Goal: Task Accomplishment & Management: Use online tool/utility

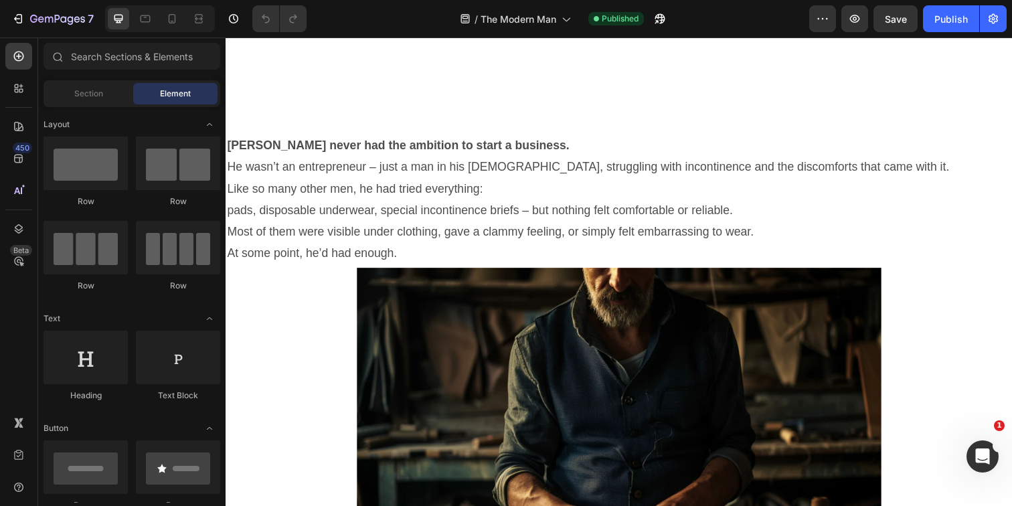
scroll to position [1529, 0]
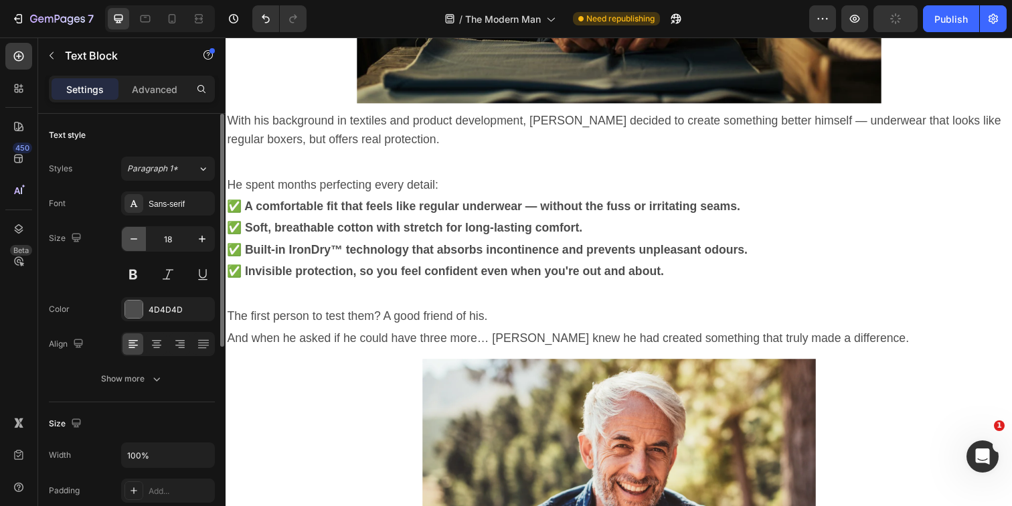
click at [137, 238] on icon "button" at bounding box center [133, 238] width 13 height 13
drag, startPoint x: 197, startPoint y: 240, endPoint x: 230, endPoint y: 200, distance: 51.8
click at [197, 240] on icon "button" at bounding box center [201, 238] width 13 height 13
type input "18"
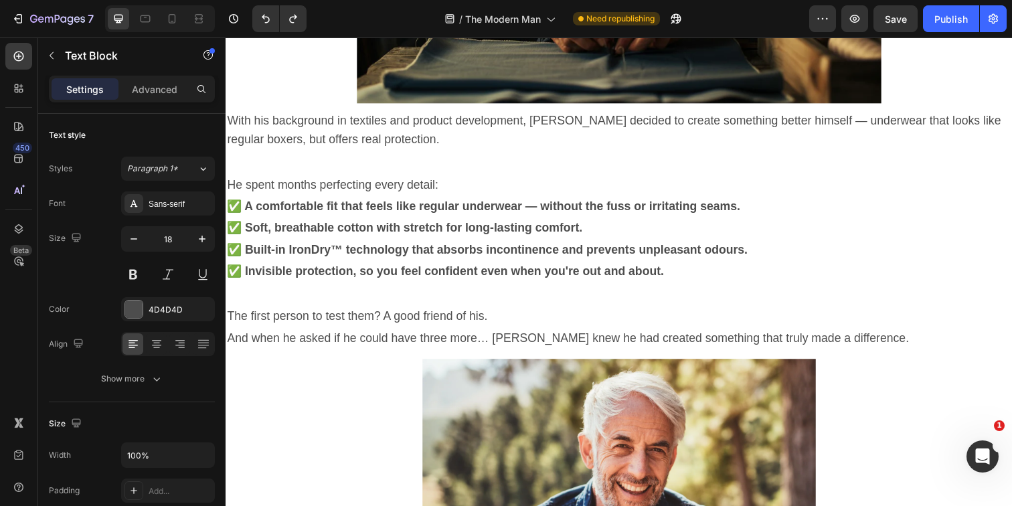
drag, startPoint x: 539, startPoint y: 242, endPoint x: 766, endPoint y: 150, distance: 244.1
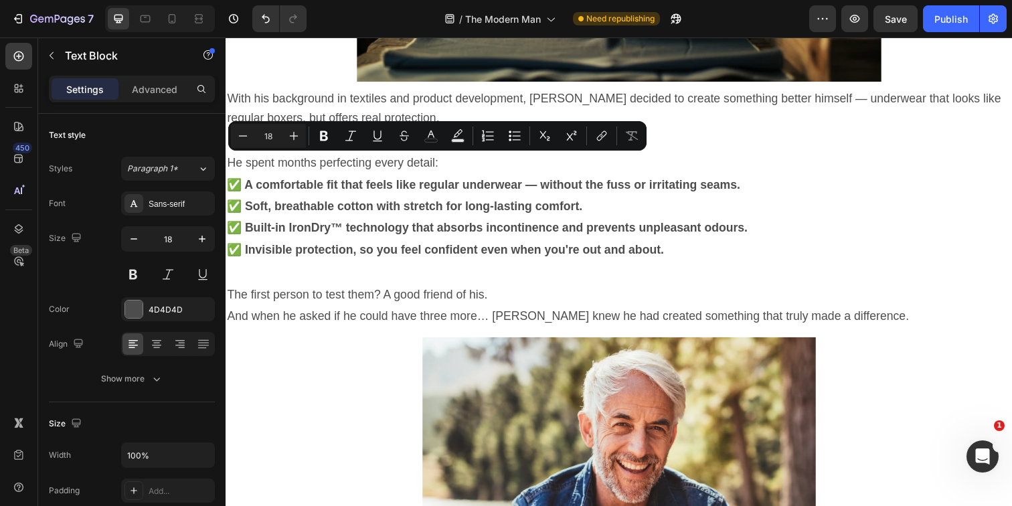
drag, startPoint x: 274, startPoint y: 168, endPoint x: 230, endPoint y: 171, distance: 44.3
click at [595, 141] on icon "Editor contextual toolbar" at bounding box center [601, 135] width 13 height 13
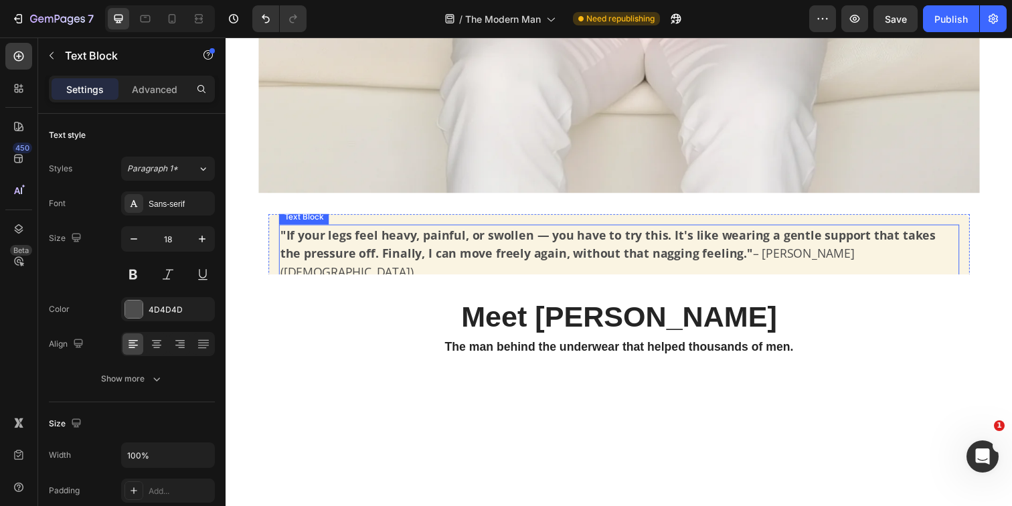
scroll to position [779, 0]
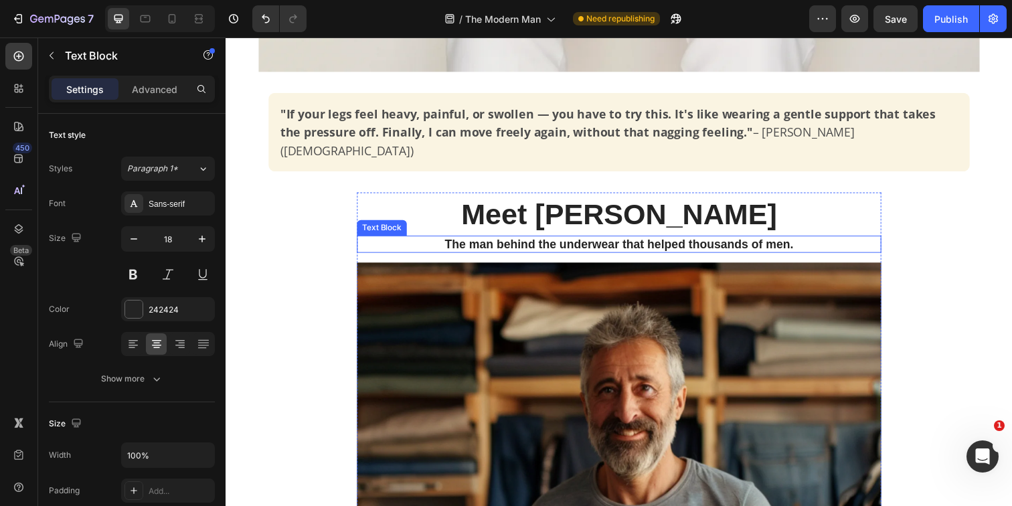
click at [520, 241] on p "The man behind the underwear that helped thousands of men." at bounding box center [627, 248] width 533 height 15
click at [447, 223] on icon at bounding box center [449, 227] width 7 height 9
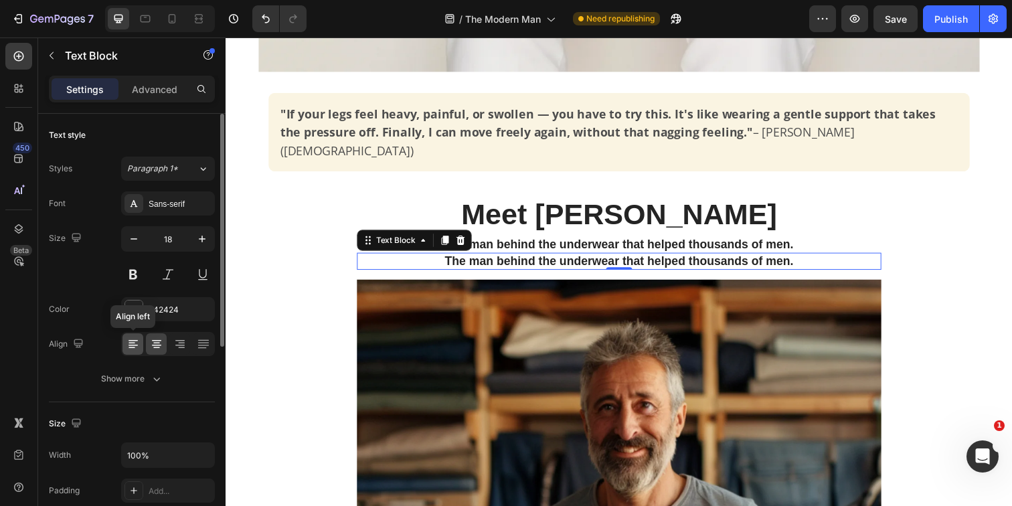
click at [131, 349] on icon at bounding box center [132, 343] width 13 height 13
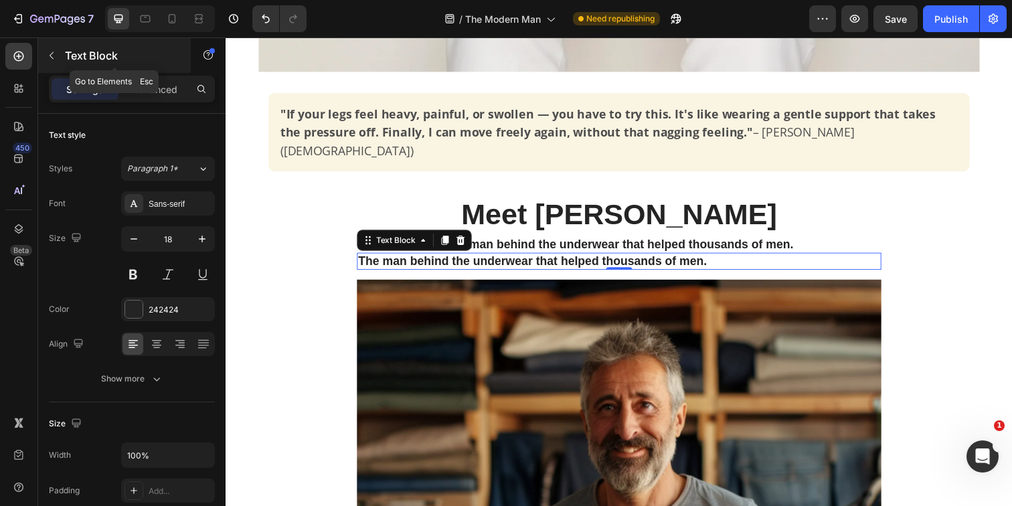
click at [56, 50] on icon "button" at bounding box center [51, 55] width 11 height 11
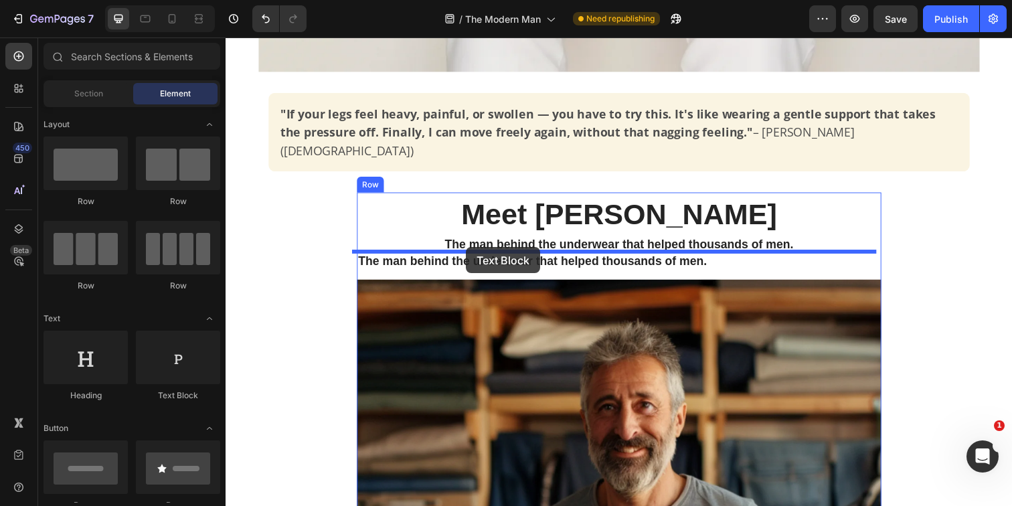
drag, startPoint x: 360, startPoint y: 274, endPoint x: 471, endPoint y: 252, distance: 113.3
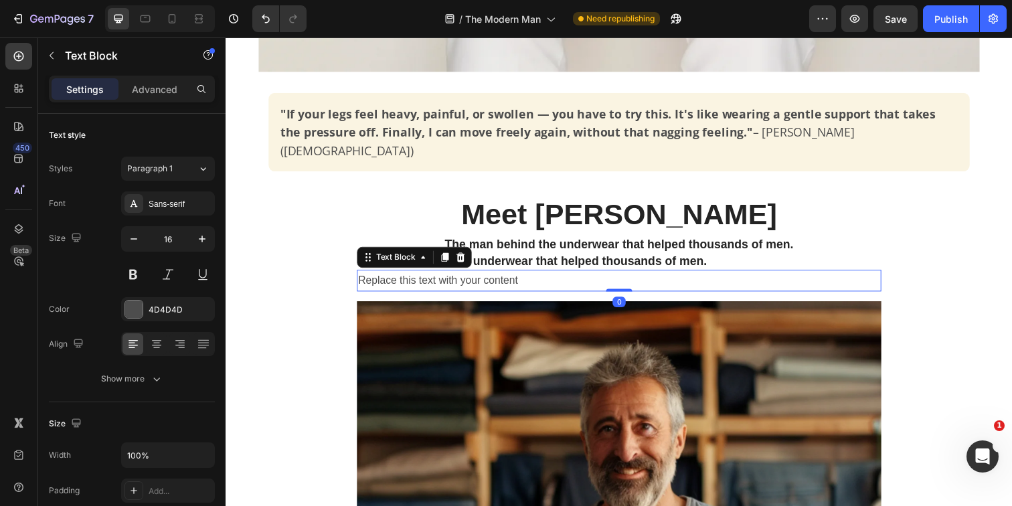
click at [471, 274] on div "Replace this text with your content" at bounding box center [626, 285] width 535 height 22
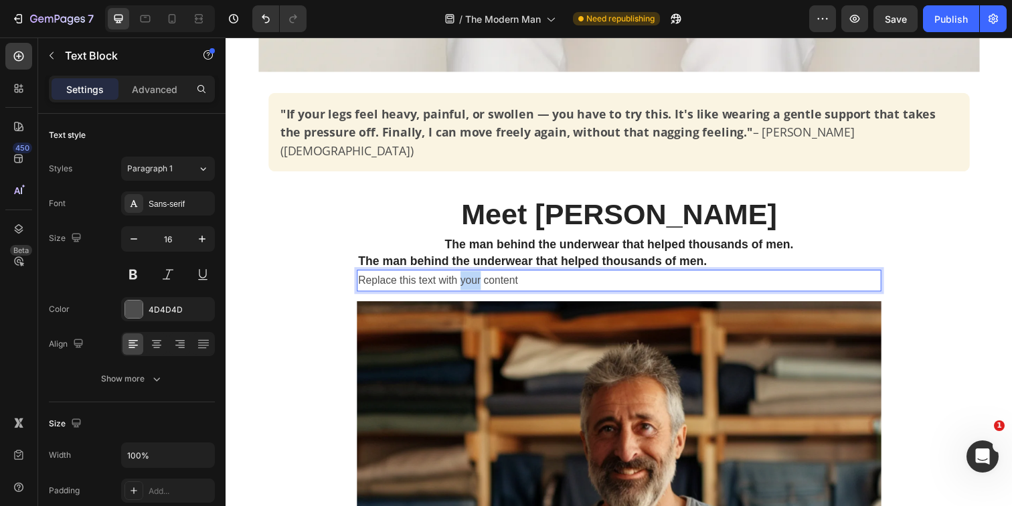
click at [471, 276] on p "Replace this text with your content" at bounding box center [627, 285] width 533 height 19
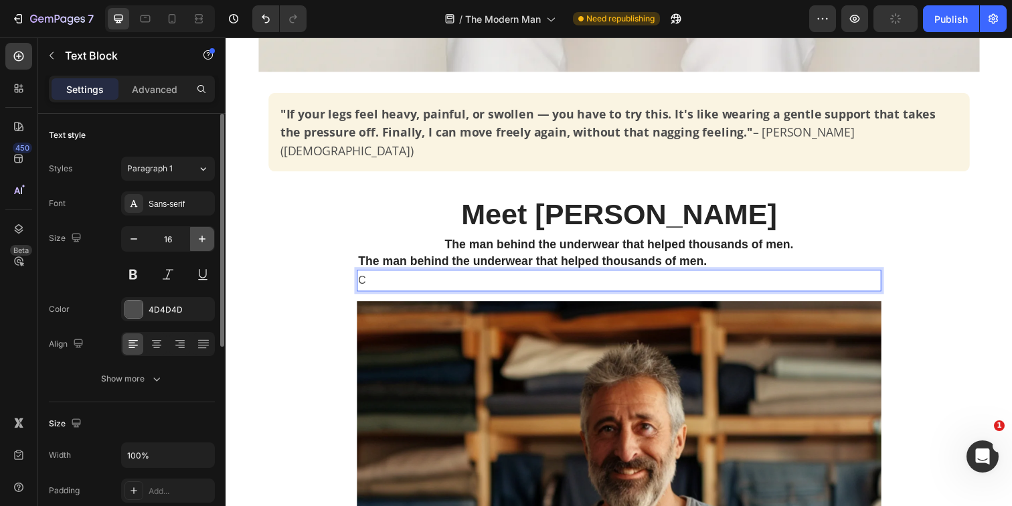
click at [201, 242] on icon "button" at bounding box center [201, 238] width 13 height 13
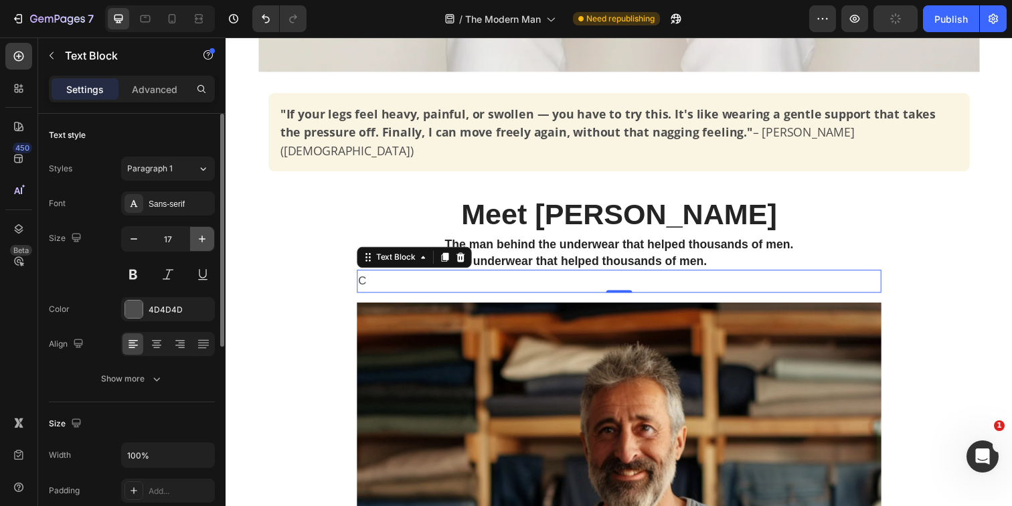
click at [201, 242] on icon "button" at bounding box center [201, 238] width 13 height 13
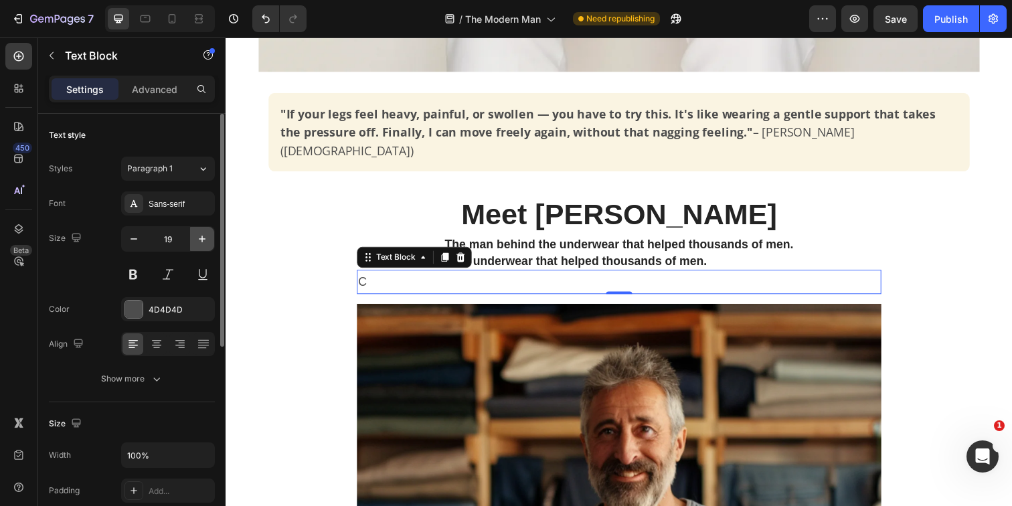
click at [201, 242] on icon "button" at bounding box center [201, 238] width 13 height 13
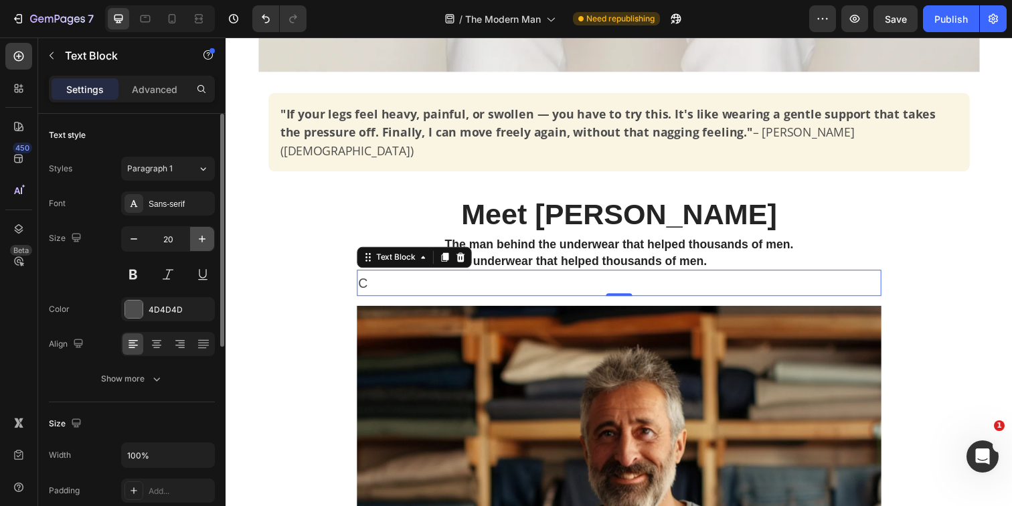
click at [201, 242] on icon "button" at bounding box center [201, 238] width 13 height 13
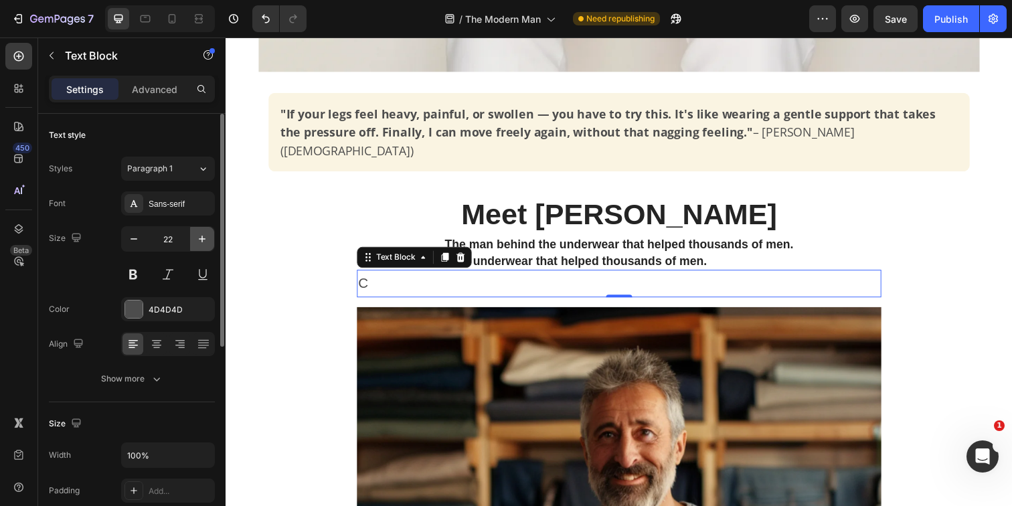
click at [201, 242] on icon "button" at bounding box center [201, 238] width 13 height 13
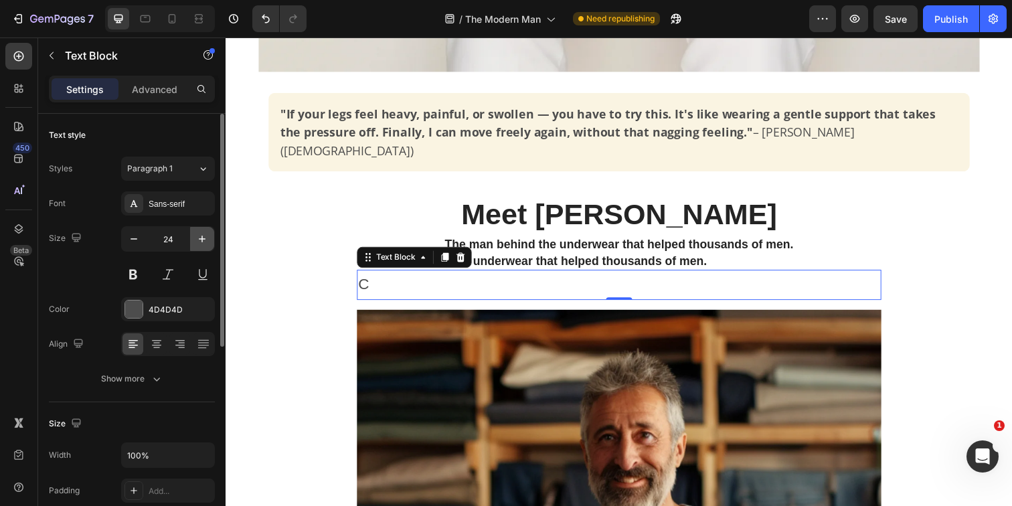
click at [201, 242] on icon "button" at bounding box center [201, 238] width 13 height 13
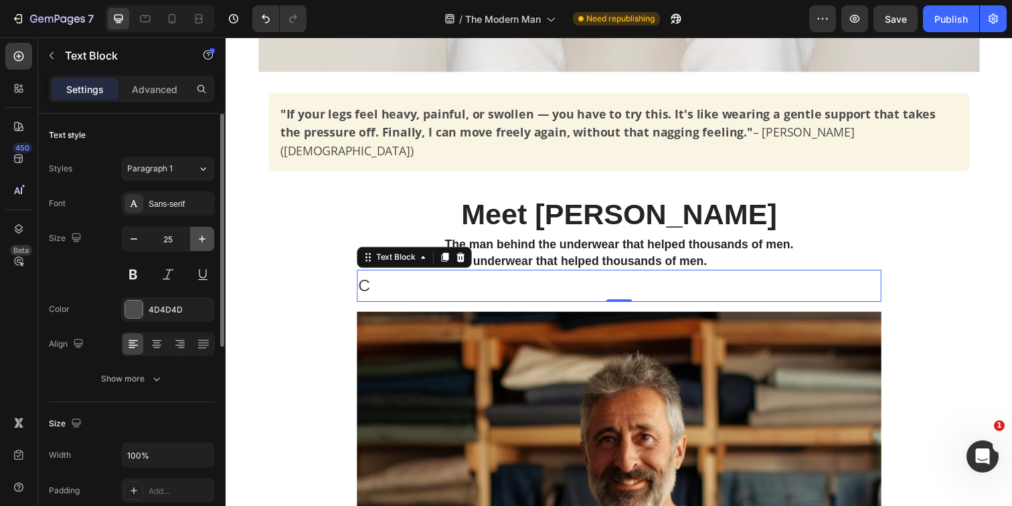
click at [201, 242] on icon "button" at bounding box center [201, 238] width 13 height 13
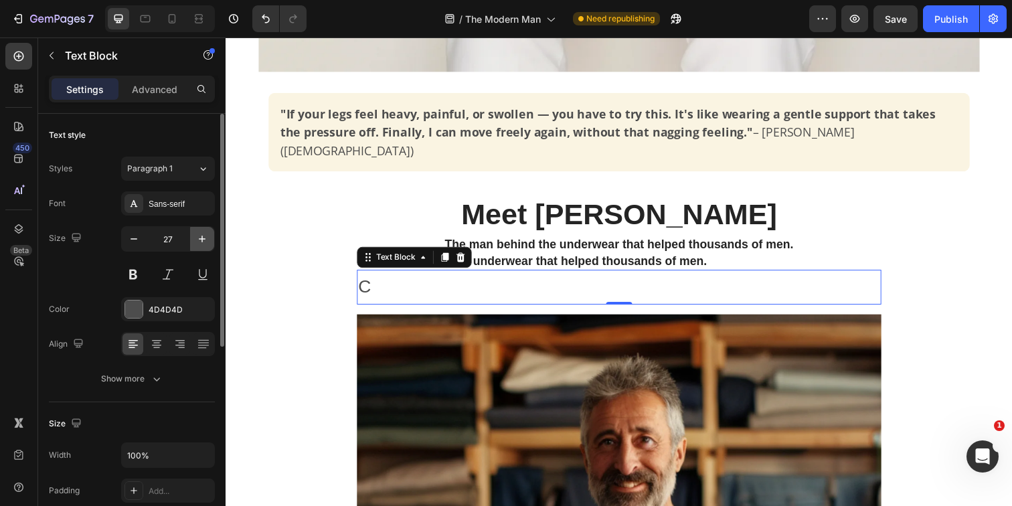
click at [201, 242] on icon "button" at bounding box center [201, 238] width 13 height 13
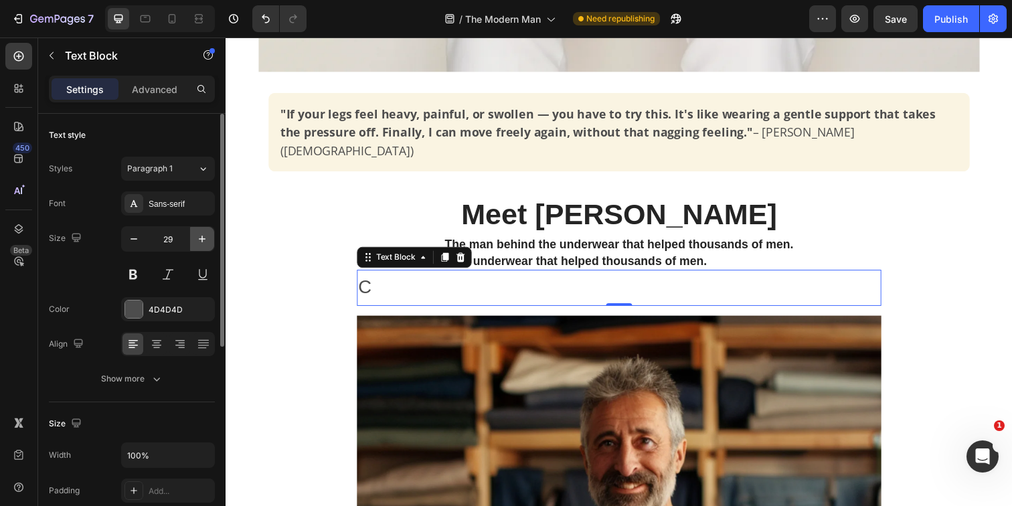
click at [201, 242] on icon "button" at bounding box center [201, 238] width 13 height 13
type input "30"
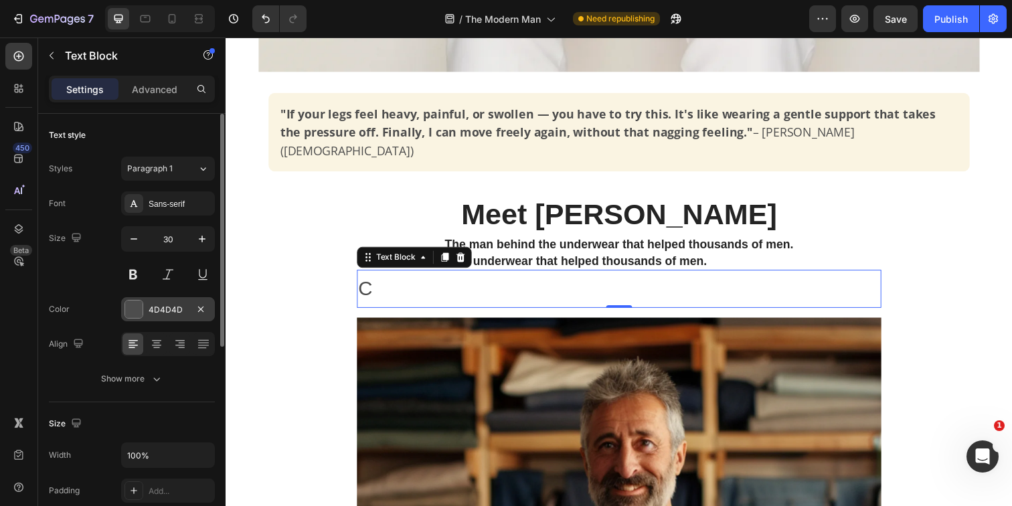
click at [139, 306] on div at bounding box center [133, 309] width 17 height 17
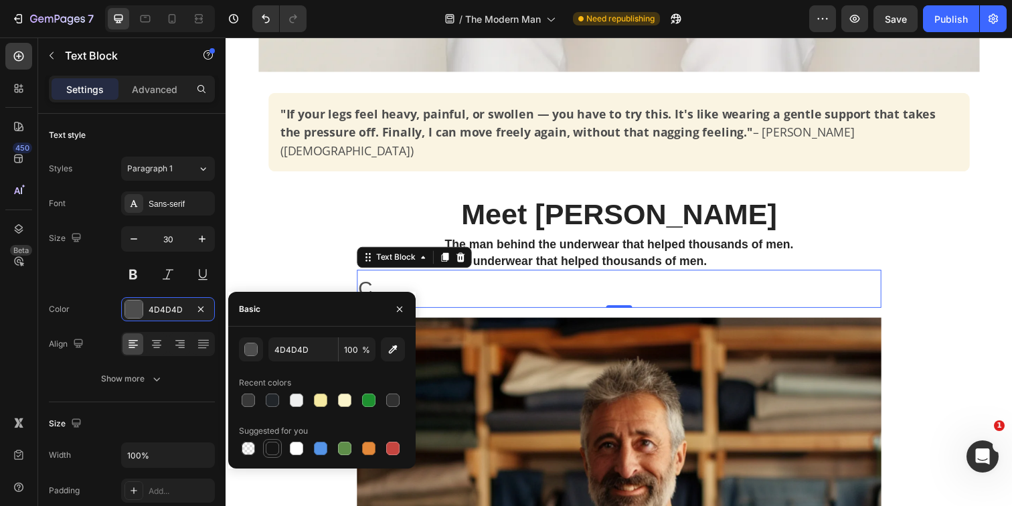
click at [270, 449] on div at bounding box center [272, 448] width 13 height 13
type input "151515"
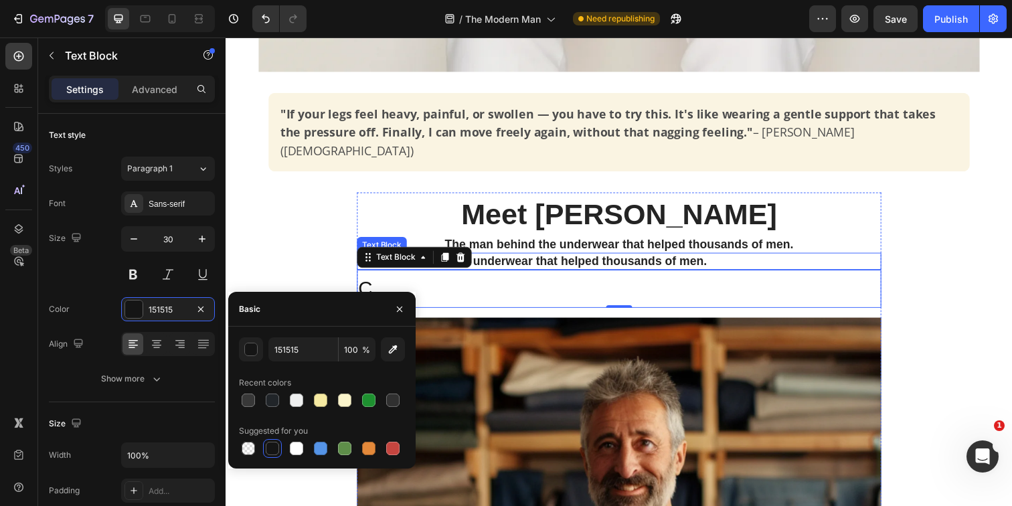
click at [594, 258] on p "The man behind the underwear that helped thousands of men." at bounding box center [627, 265] width 533 height 15
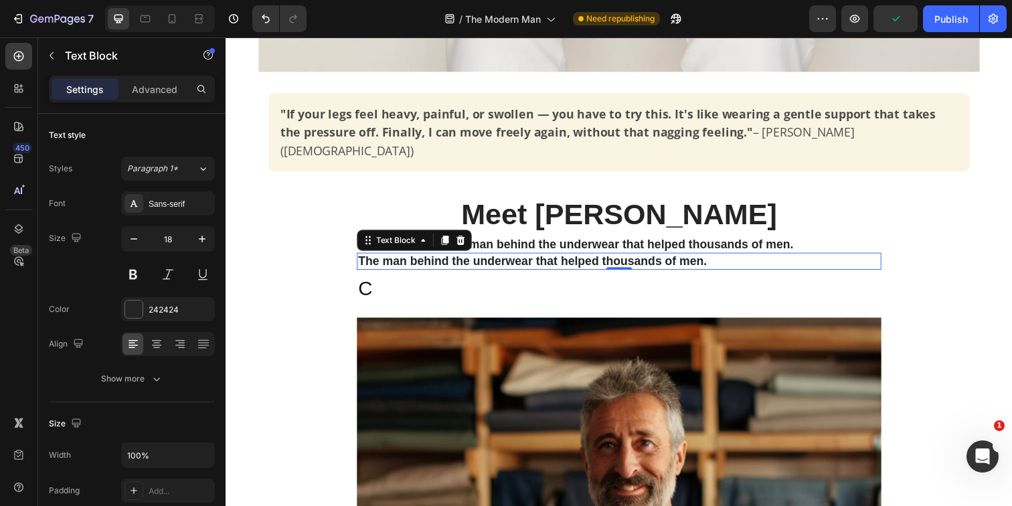
click at [440, 258] on p "The man behind the underwear that helped thousands of men." at bounding box center [627, 265] width 533 height 15
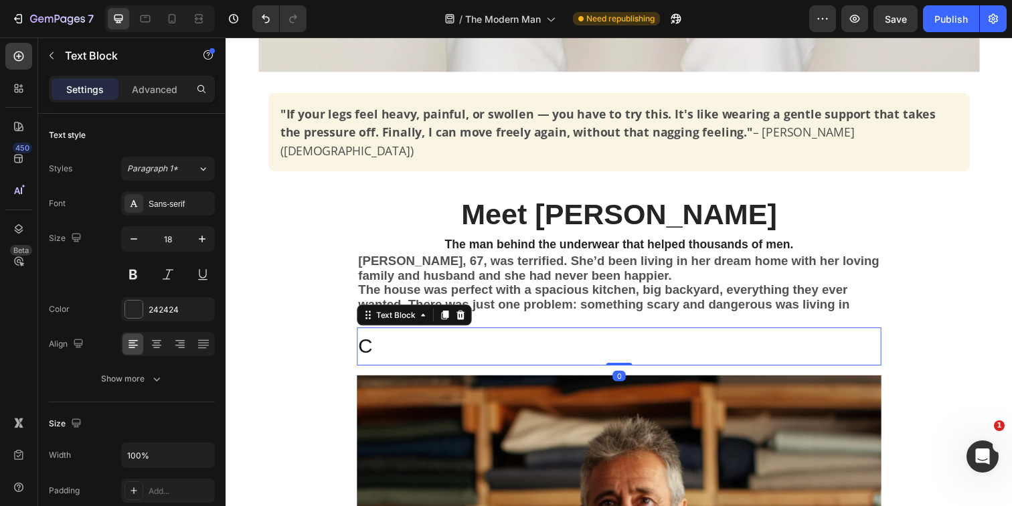
click at [375, 335] on p "C" at bounding box center [627, 353] width 533 height 36
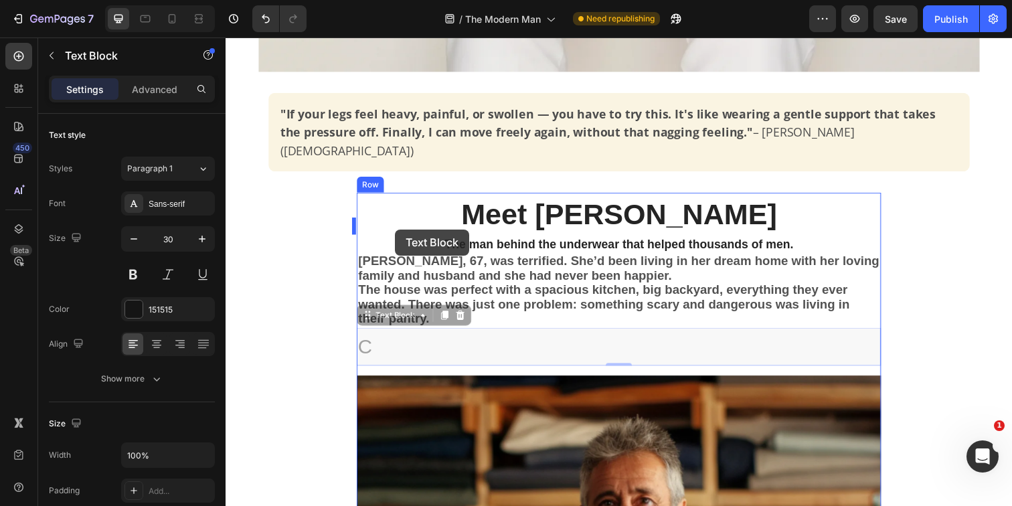
drag, startPoint x: 386, startPoint y: 305, endPoint x: 398, endPoint y: 234, distance: 72.0
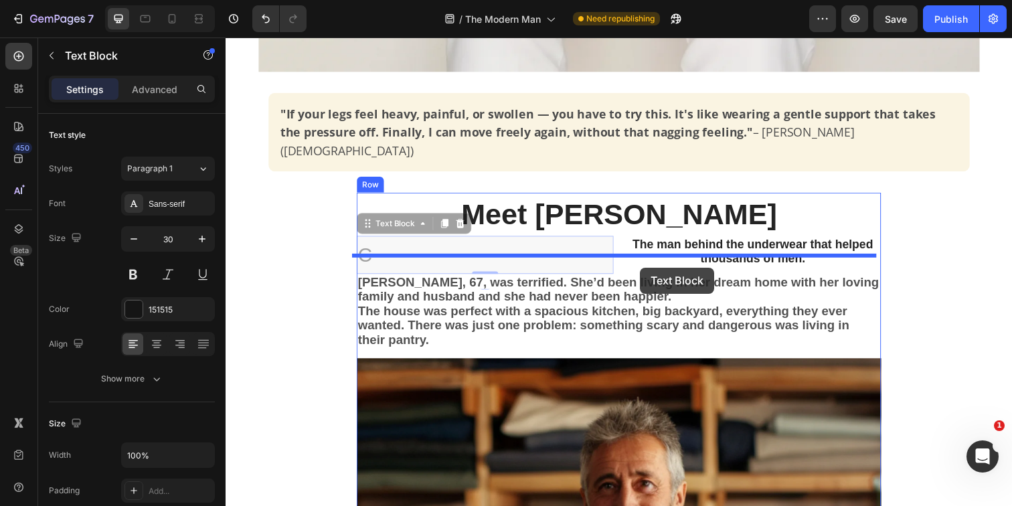
drag, startPoint x: 395, startPoint y: 214, endPoint x: 649, endPoint y: 272, distance: 260.4
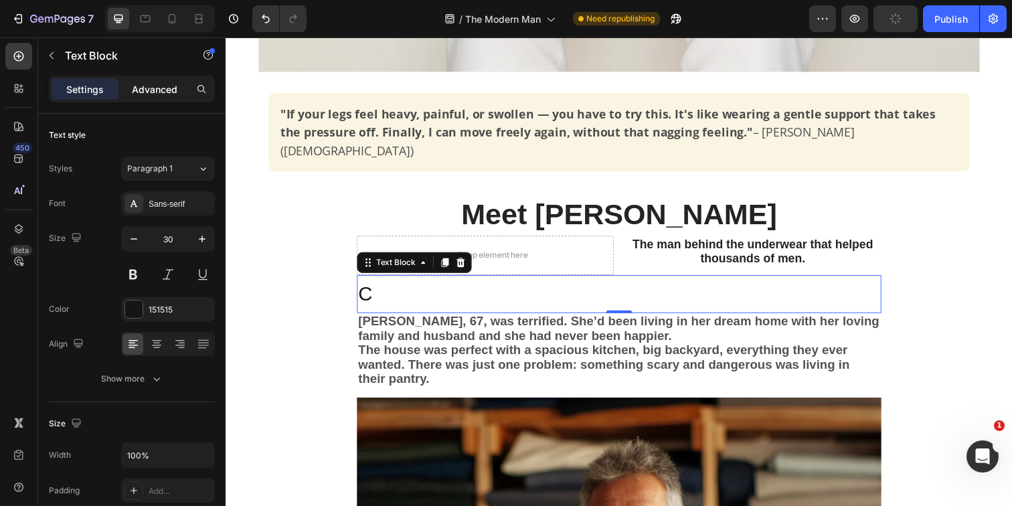
click at [167, 95] on p "Advanced" at bounding box center [155, 89] width 46 height 14
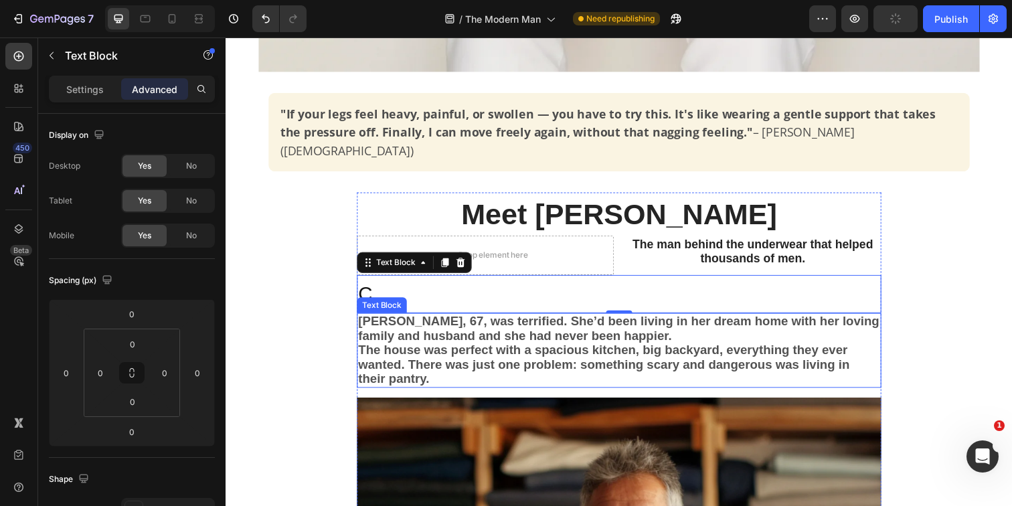
click at [414, 349] on span "The house was perfect with a spacious kitchen, big backyard, everything they ev…" at bounding box center [612, 371] width 502 height 44
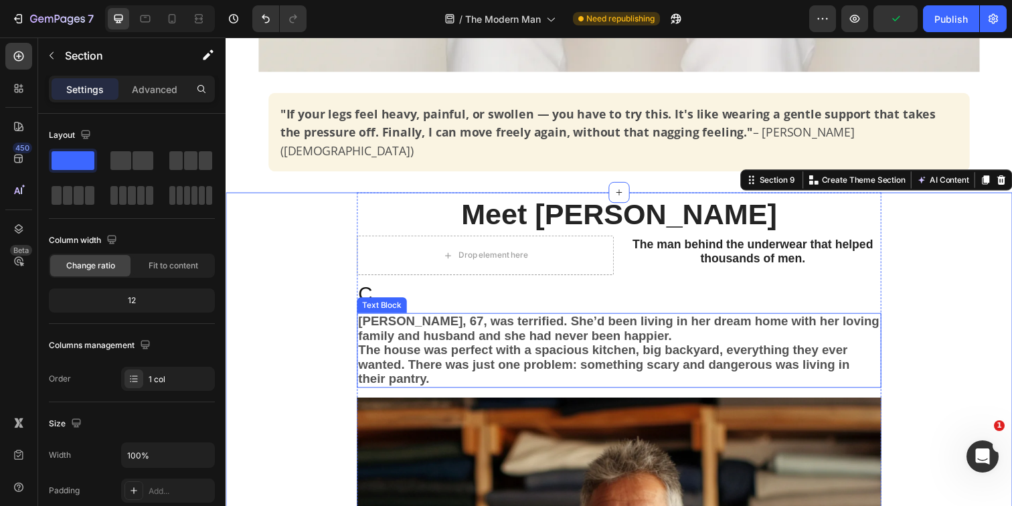
click at [361, 320] on span "[PERSON_NAME], 67, was terrified. She’d been living in her dream home with her …" at bounding box center [627, 334] width 532 height 29
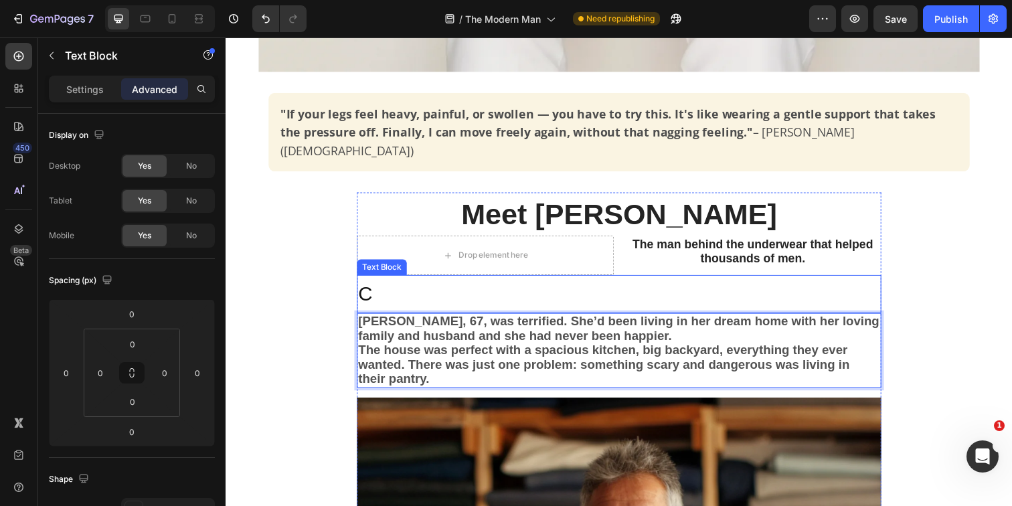
click at [367, 281] on p "C" at bounding box center [627, 299] width 533 height 36
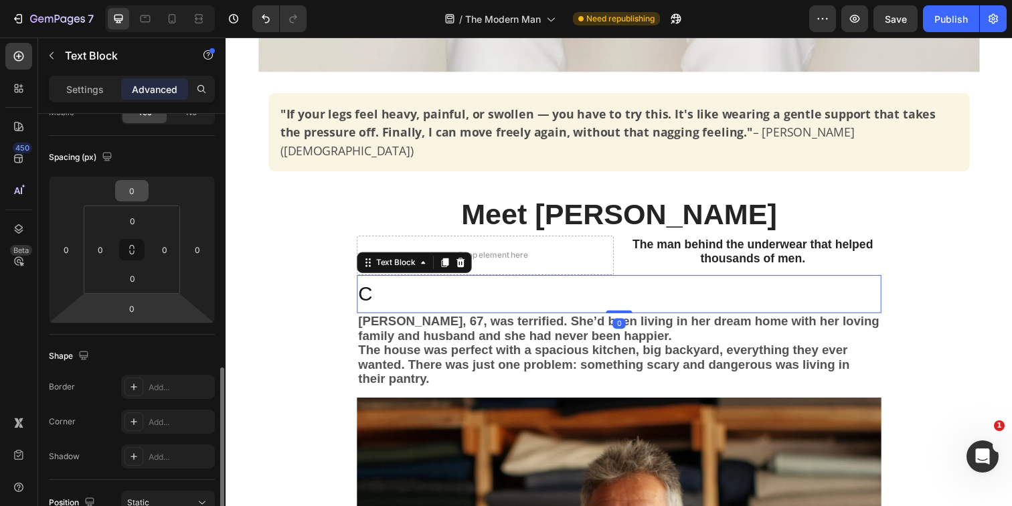
scroll to position [254, 0]
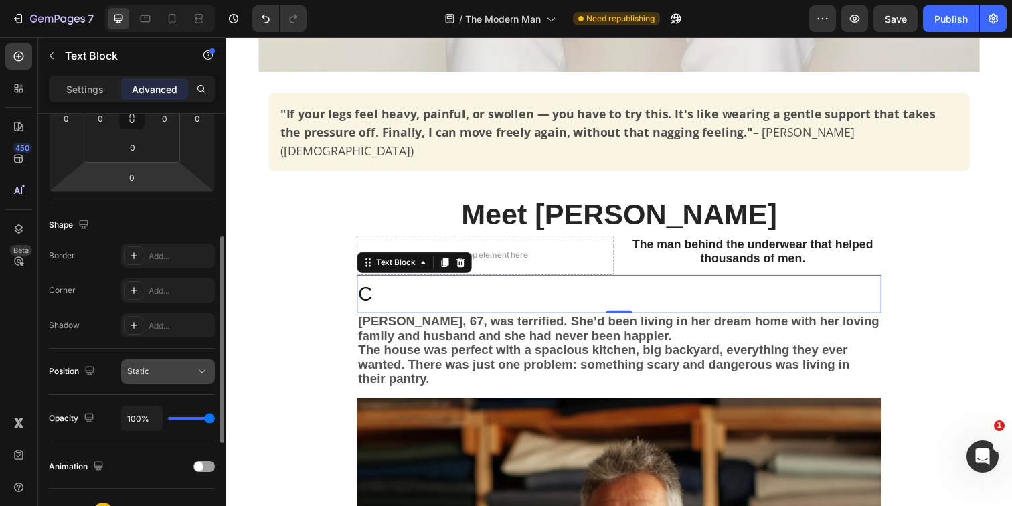
click at [157, 375] on div "Static" at bounding box center [161, 371] width 68 height 12
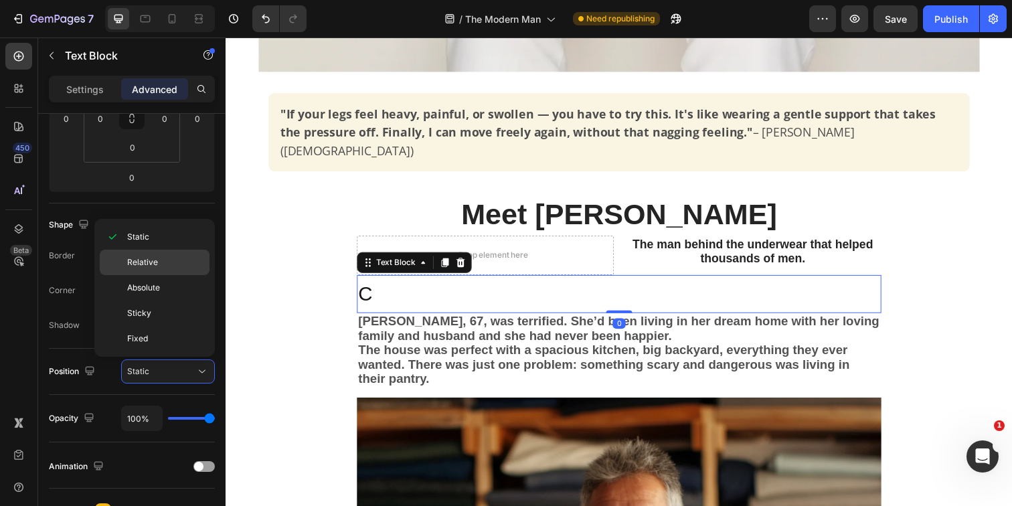
click at [169, 260] on p "Relative" at bounding box center [165, 262] width 76 height 12
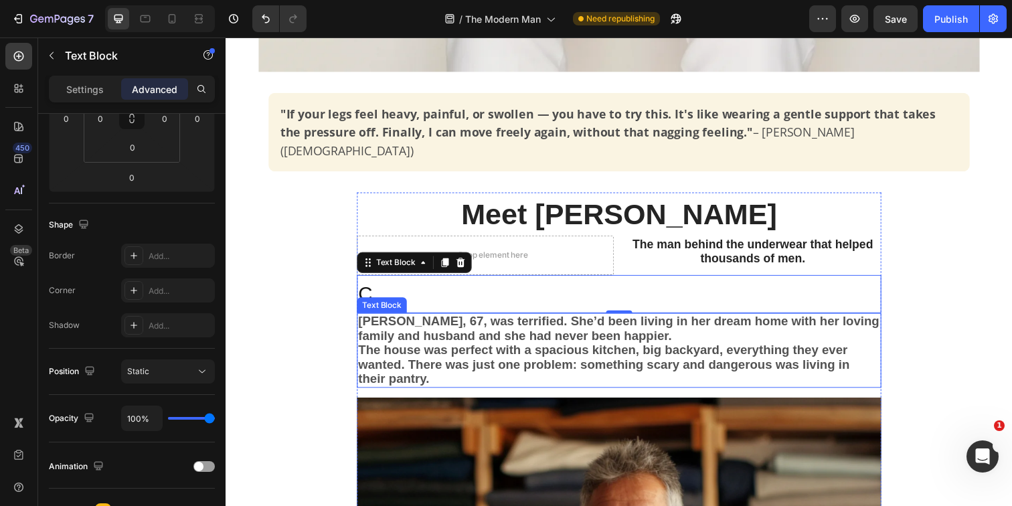
click at [408, 320] on span "[PERSON_NAME], 67, was terrified. She’d been living in her dream home with her …" at bounding box center [627, 334] width 532 height 29
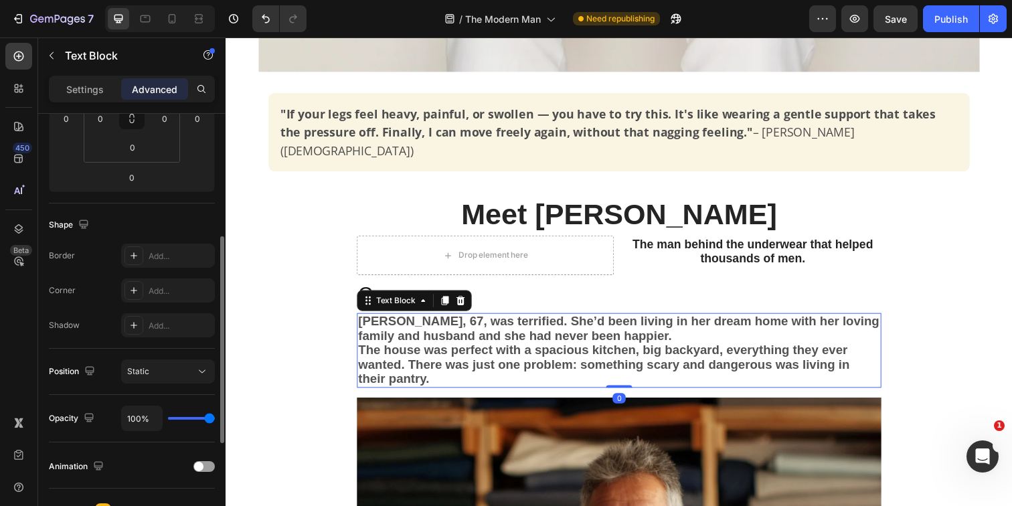
scroll to position [149, 0]
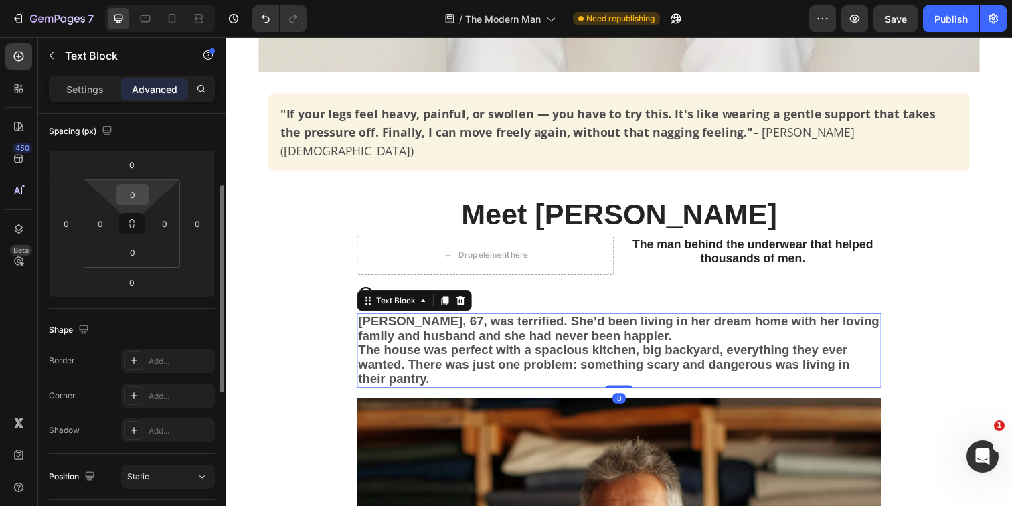
click at [138, 197] on input "0" at bounding box center [132, 195] width 27 height 20
click at [144, 195] on input "0" at bounding box center [132, 195] width 27 height 20
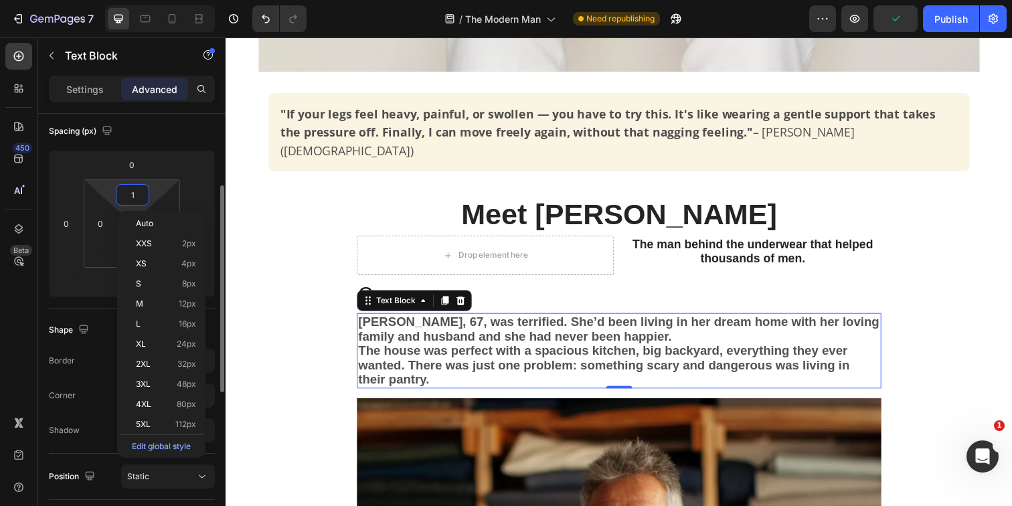
type input "0"
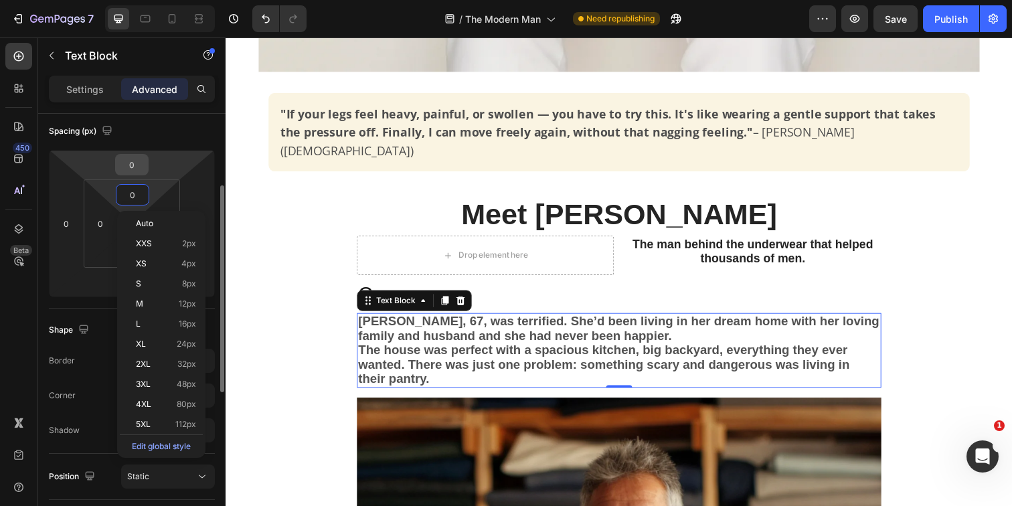
click at [141, 172] on input "0" at bounding box center [131, 165] width 27 height 20
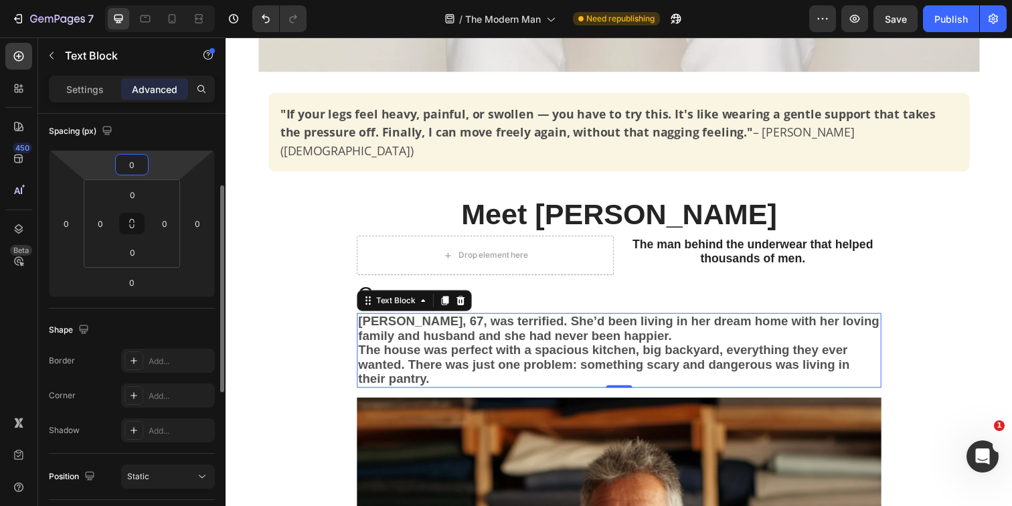
click at [142, 169] on input "0" at bounding box center [131, 165] width 27 height 20
type input "0"
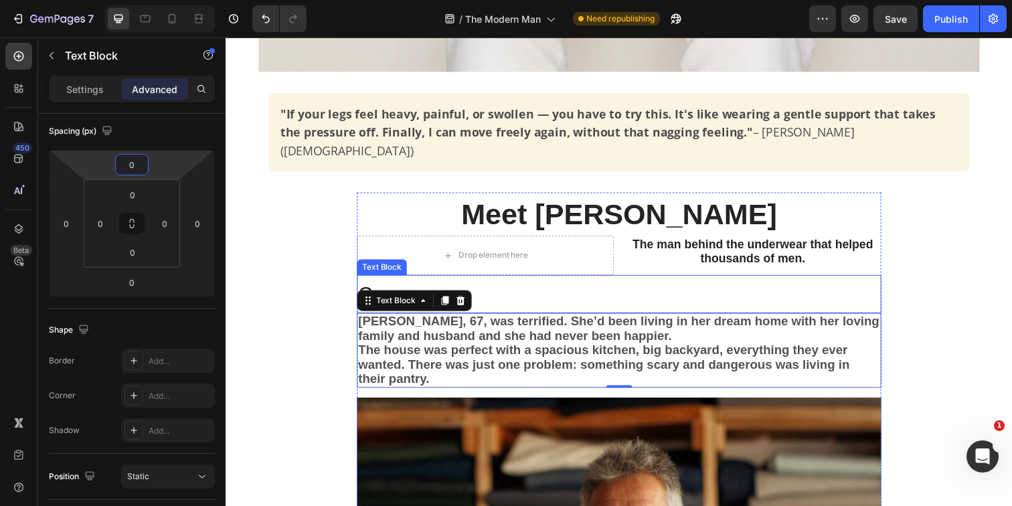
click at [497, 281] on p "C" at bounding box center [627, 299] width 533 height 36
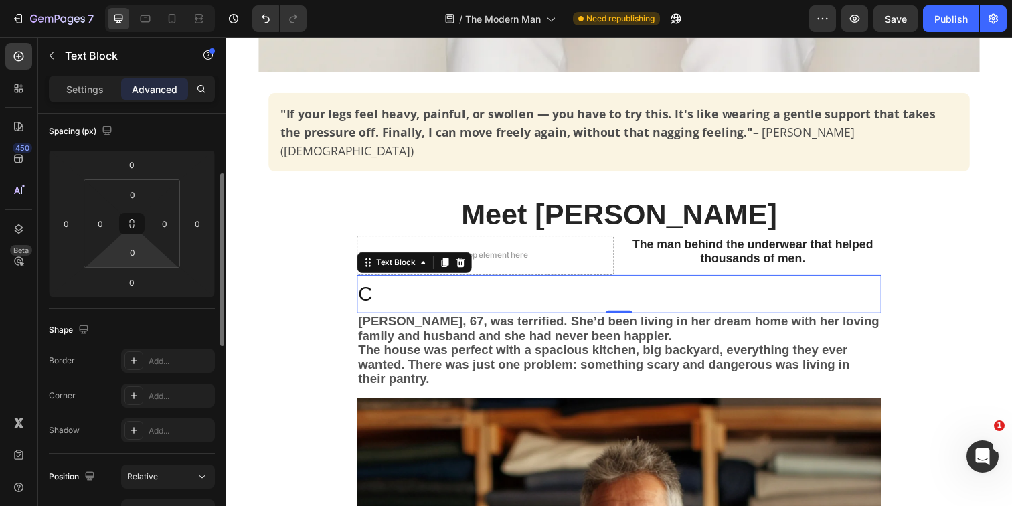
scroll to position [169, 0]
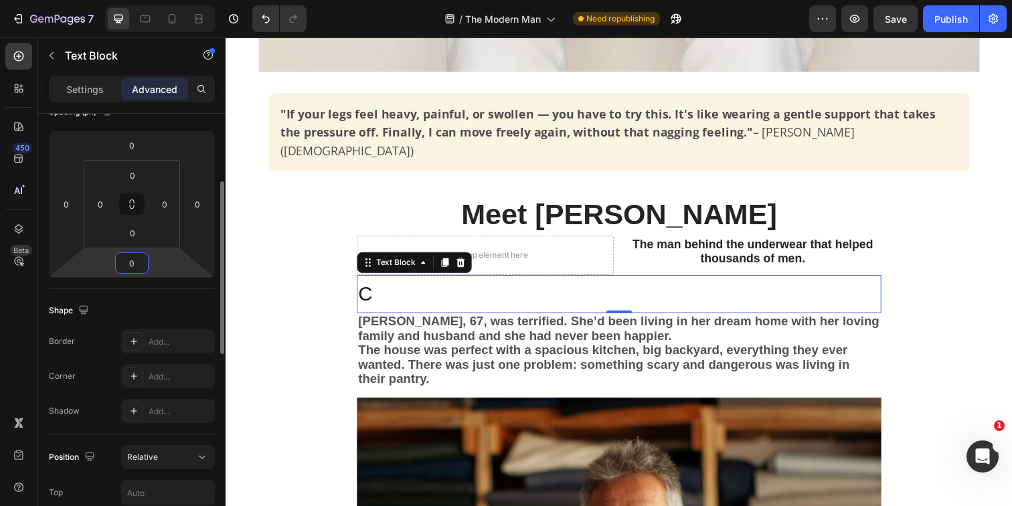
click at [138, 268] on input "0" at bounding box center [131, 263] width 27 height 20
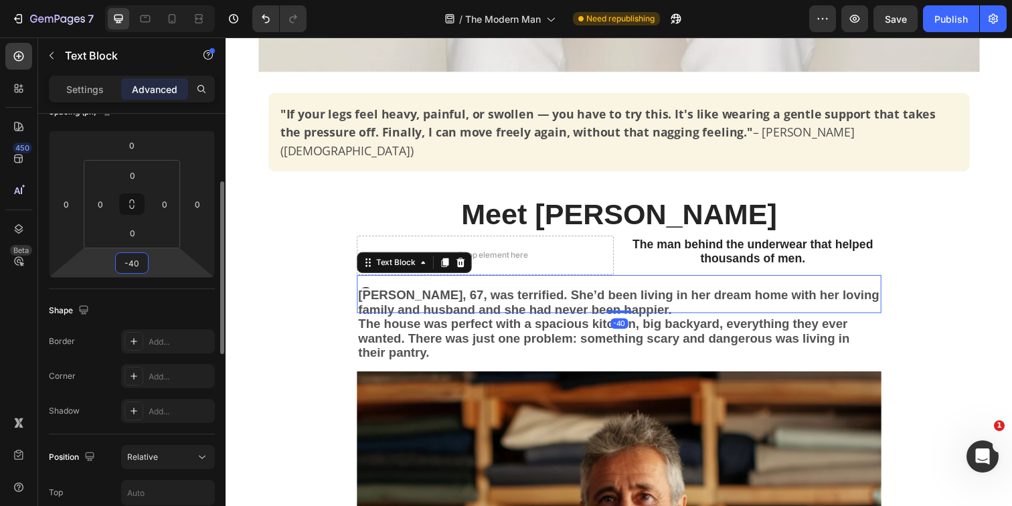
type input "-41"
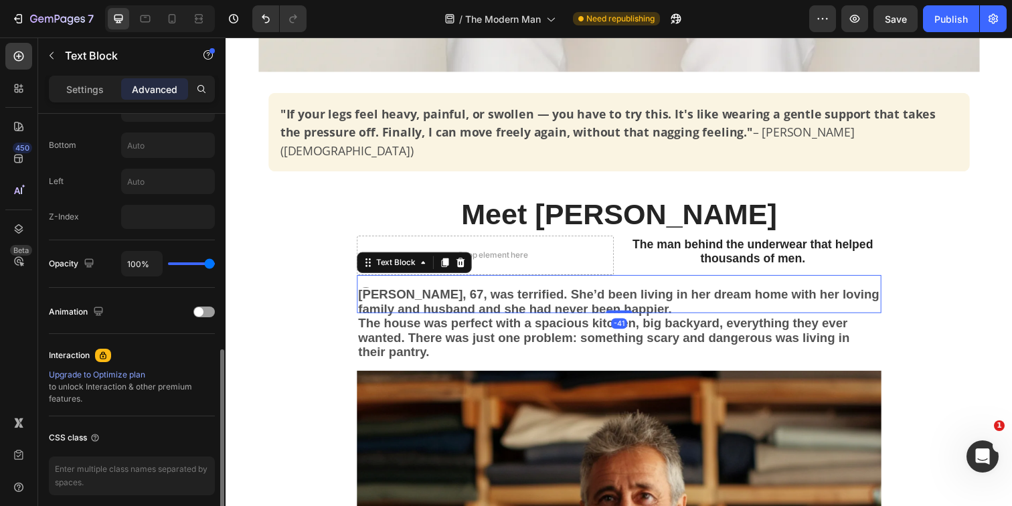
scroll to position [642, 0]
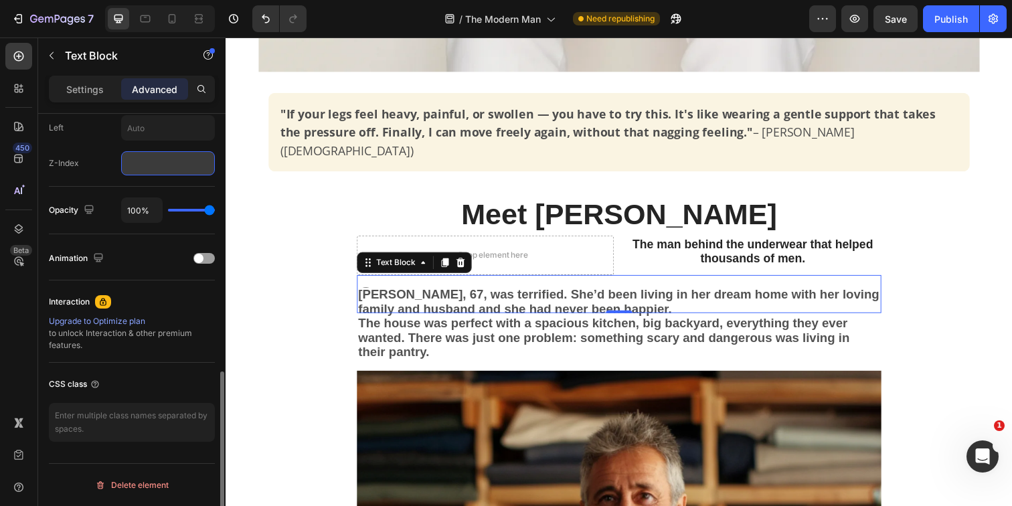
click at [171, 167] on input "number" at bounding box center [168, 163] width 94 height 24
type input "999"
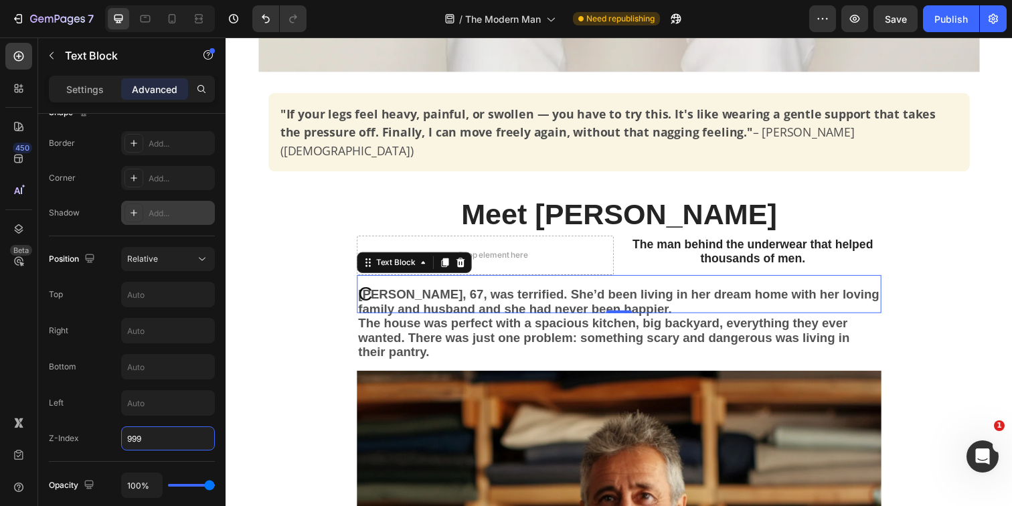
scroll to position [80, 0]
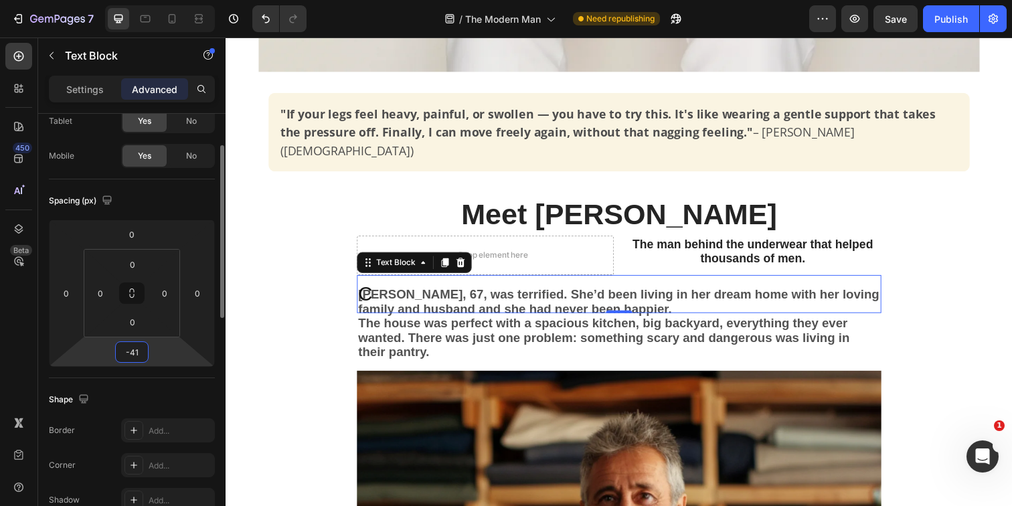
click at [142, 356] on input "-41" at bounding box center [131, 352] width 27 height 20
type input "-41"
click at [394, 281] on p "C" at bounding box center [627, 299] width 533 height 36
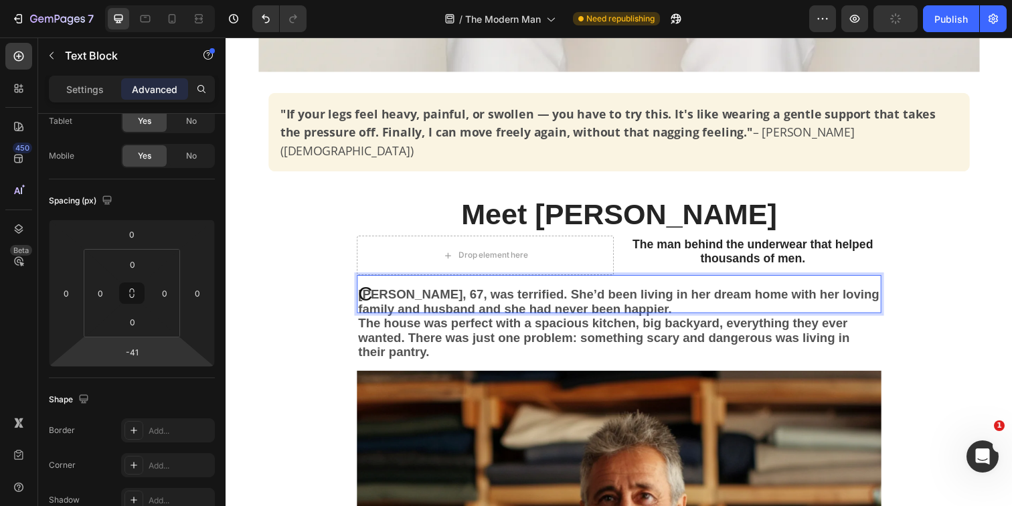
click at [361, 288] on p "C" at bounding box center [627, 299] width 533 height 36
click at [371, 282] on p "C" at bounding box center [627, 299] width 533 height 36
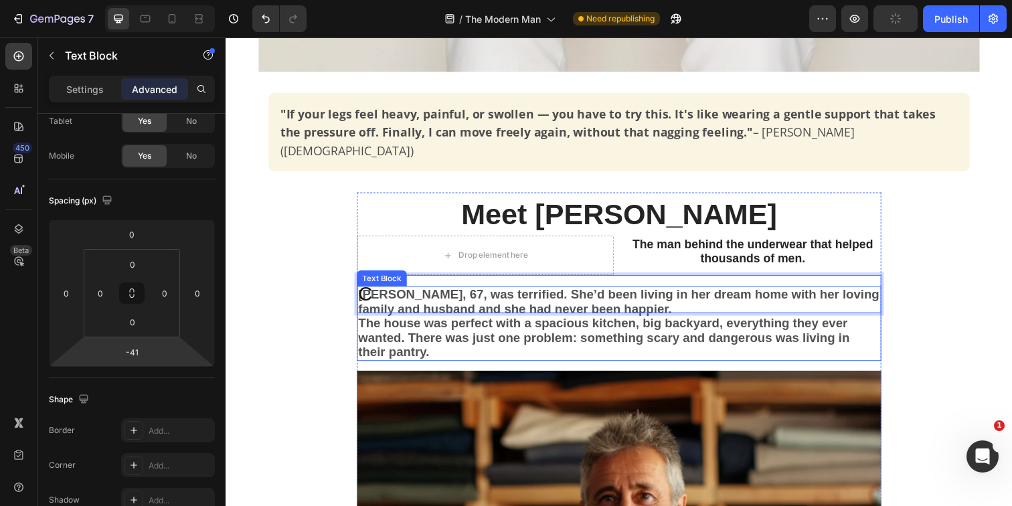
click at [375, 328] on span "The house was perfect with a spacious kitchen, big backyard, everything they ev…" at bounding box center [612, 344] width 502 height 44
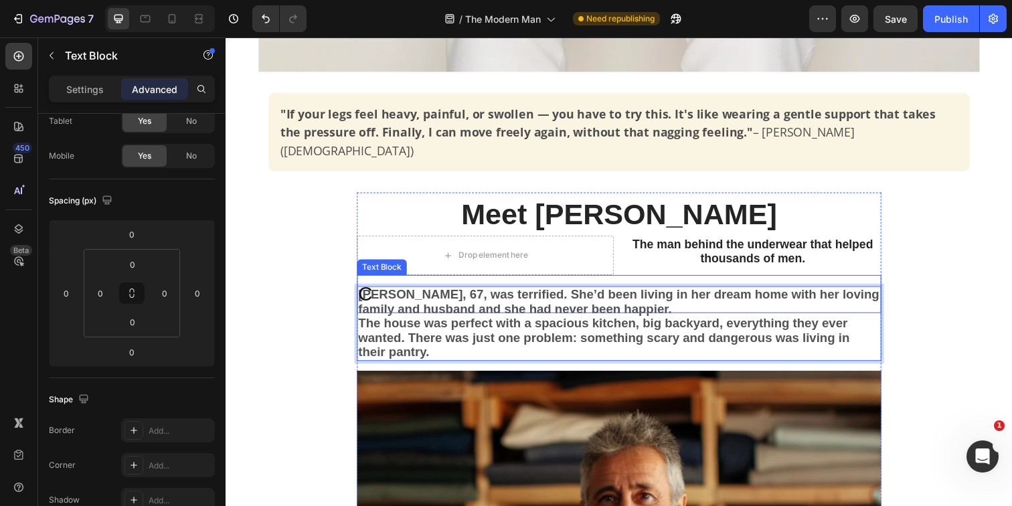
click at [388, 286] on p "C" at bounding box center [627, 299] width 533 height 36
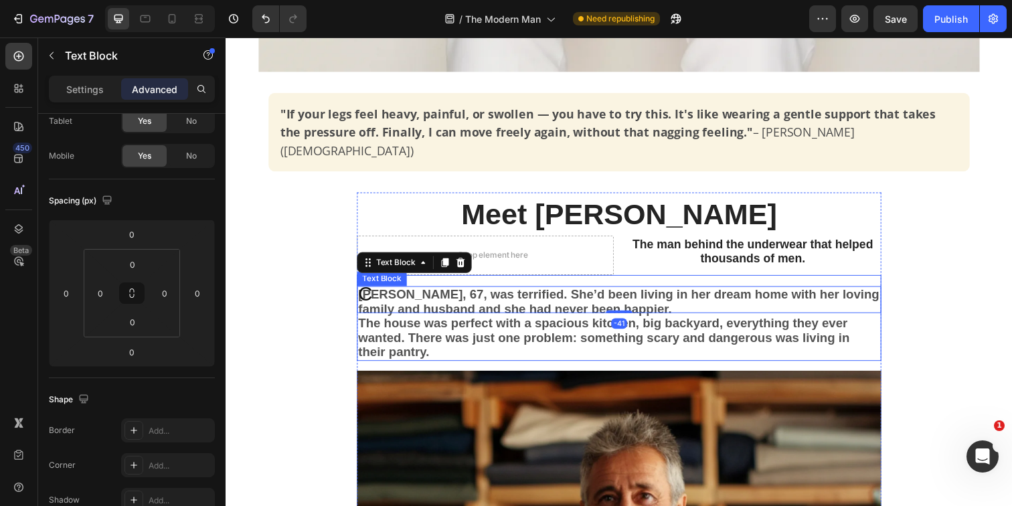
click at [418, 322] on span "The house was perfect with a spacious kitchen, big backyard, everything they ev…" at bounding box center [612, 344] width 502 height 44
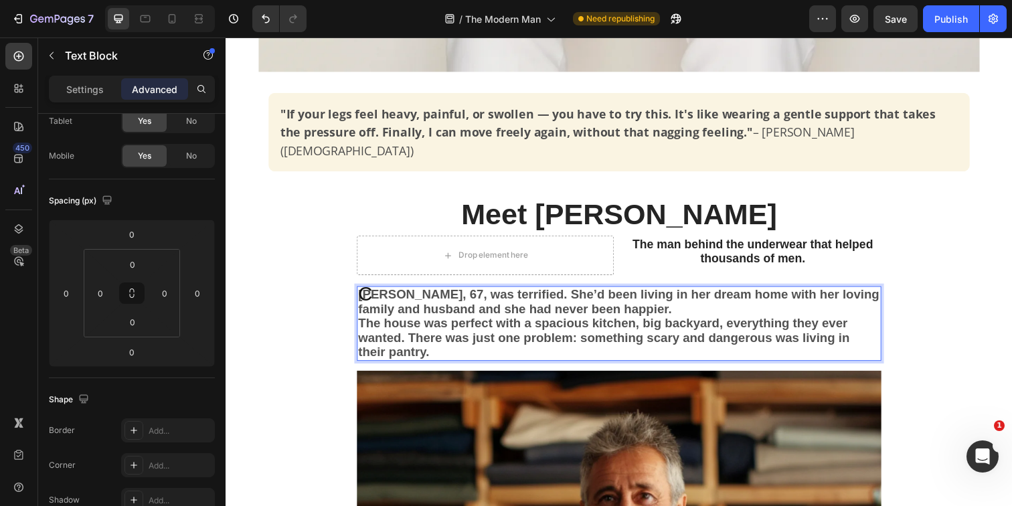
click at [429, 322] on span "The house was perfect with a spacious kitchen, big backyard, everything they ev…" at bounding box center [612, 344] width 502 height 44
click at [456, 338] on p "[PERSON_NAME], 67, was terrified. She’d been living in her dream home with her …" at bounding box center [627, 329] width 533 height 74
click at [422, 301] on span "[PERSON_NAME], 67, was terrified. She’d been living in her dream home with her …" at bounding box center [627, 306] width 532 height 29
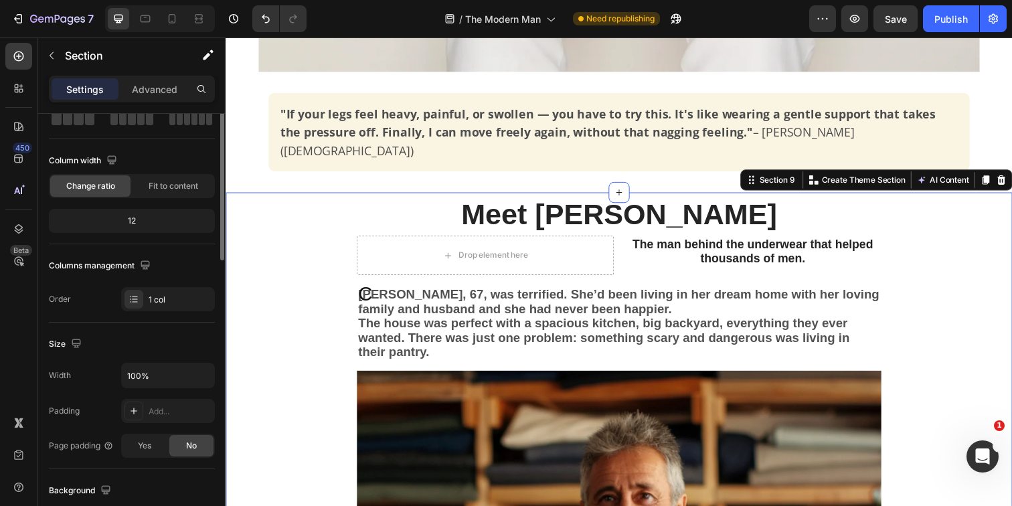
scroll to position [0, 0]
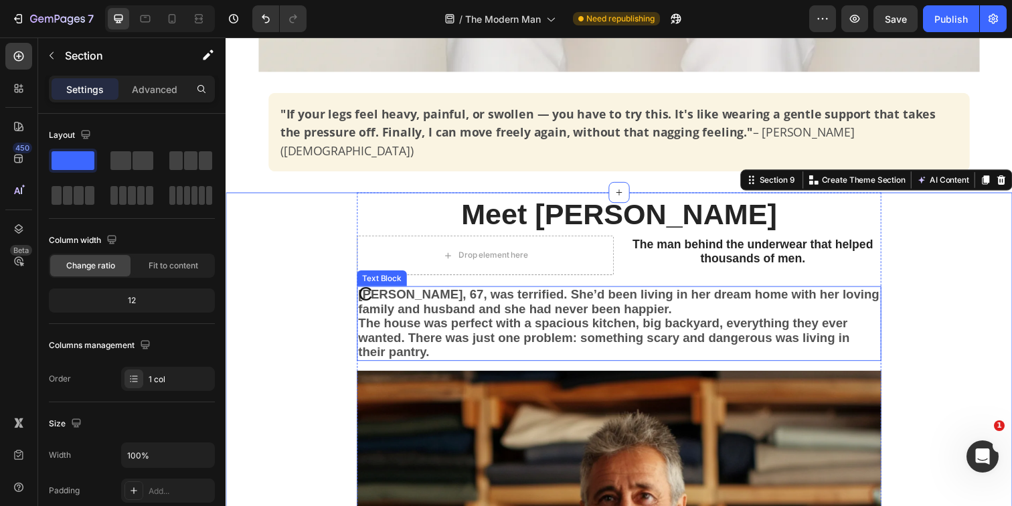
click at [588, 324] on span "The house was perfect with a spacious kitchen, big backyard, everything they ev…" at bounding box center [612, 344] width 502 height 44
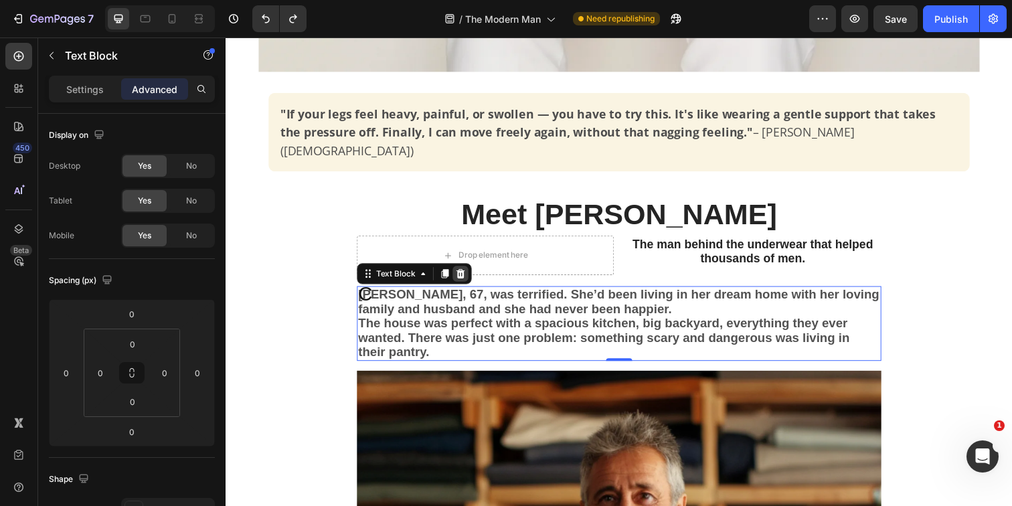
click at [464, 273] on icon at bounding box center [465, 278] width 11 height 11
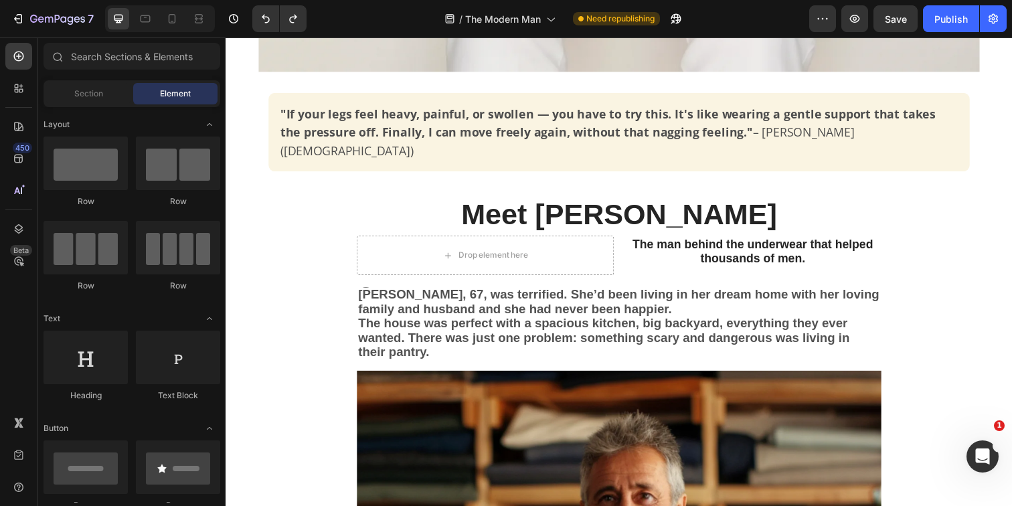
click at [0, 0] on img at bounding box center [0, 0] width 0 height 0
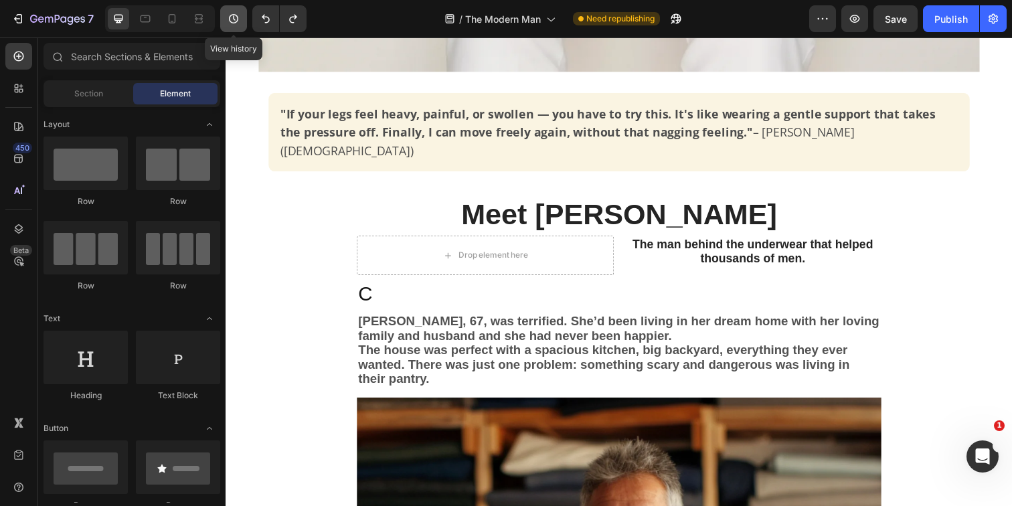
click at [232, 21] on icon "button" at bounding box center [233, 18] width 13 height 13
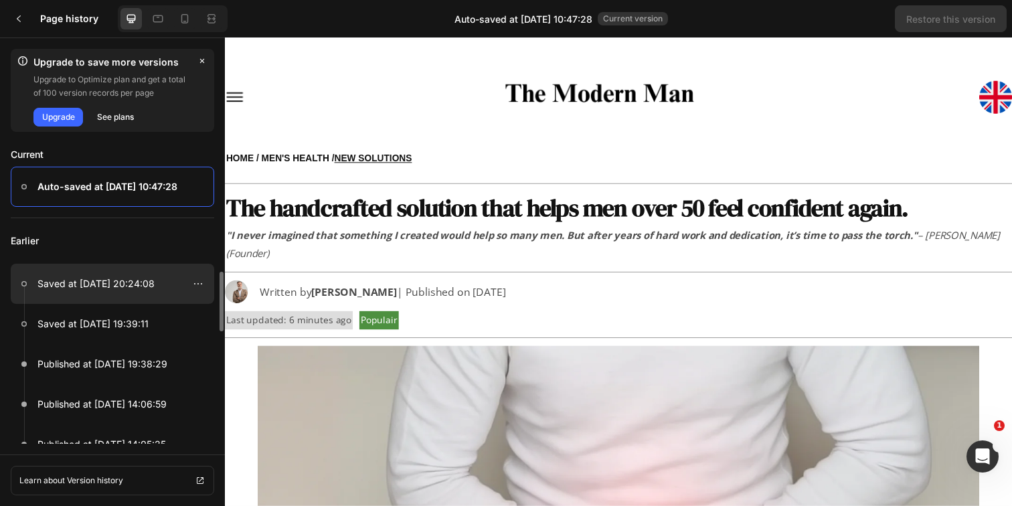
click at [125, 274] on div at bounding box center [112, 284] width 203 height 40
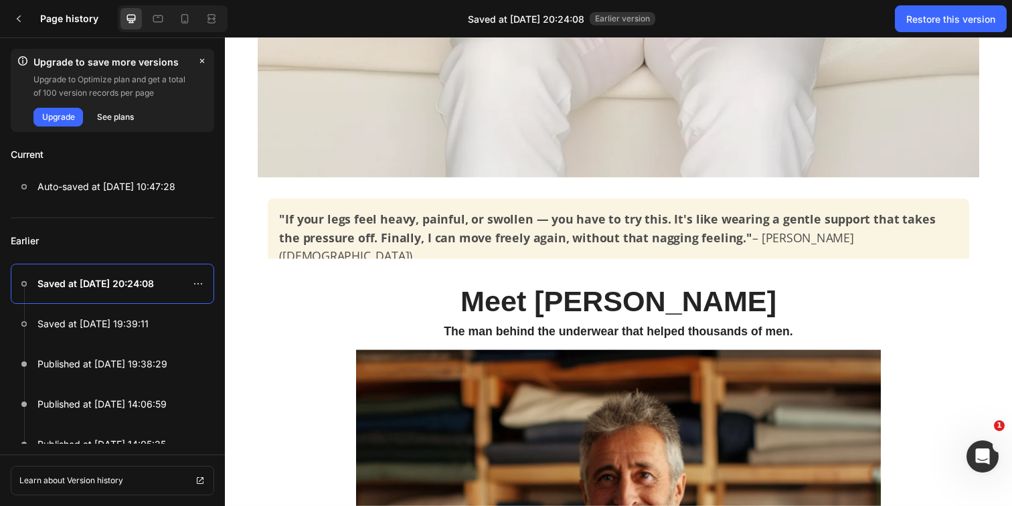
scroll to position [1103, 0]
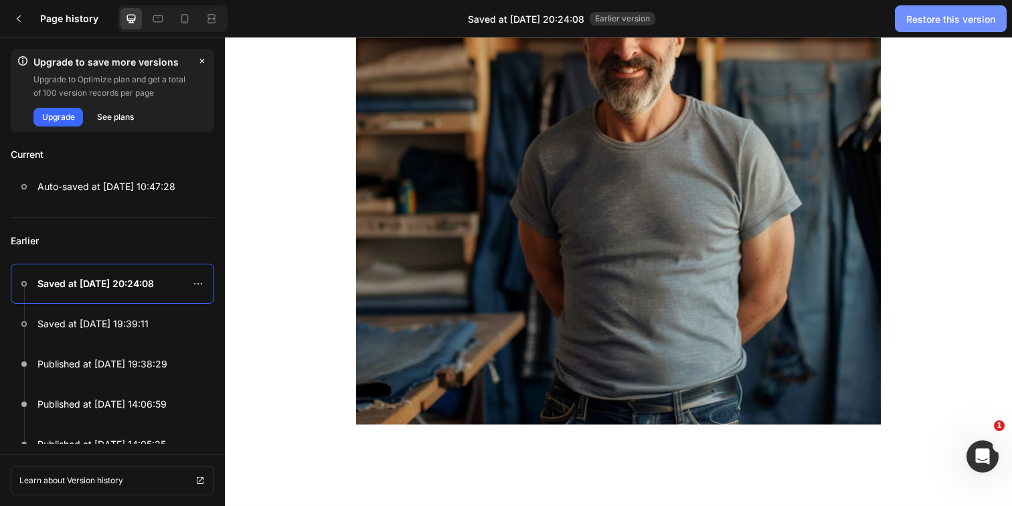
click at [968, 21] on div "Restore this version" at bounding box center [950, 19] width 89 height 14
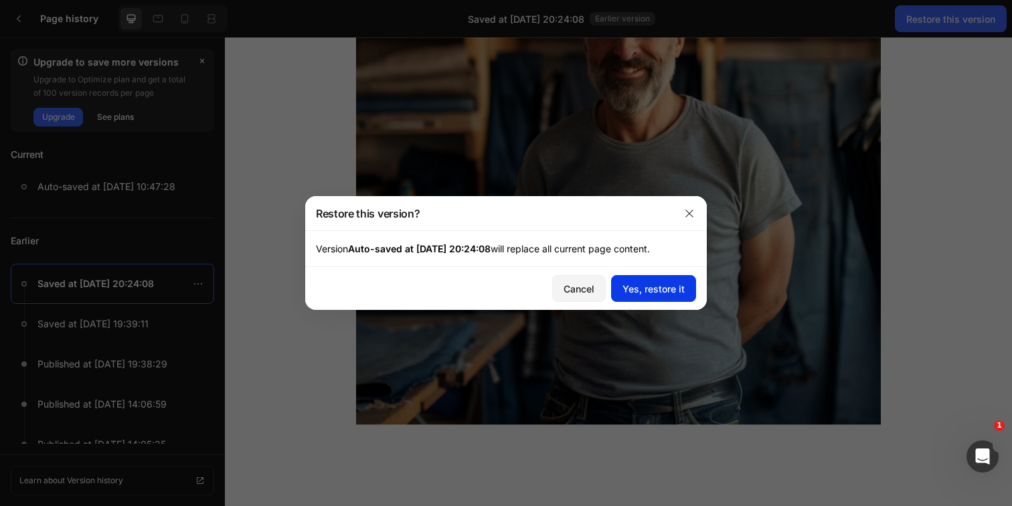
click at [670, 290] on div "Yes, restore it" at bounding box center [653, 289] width 62 height 14
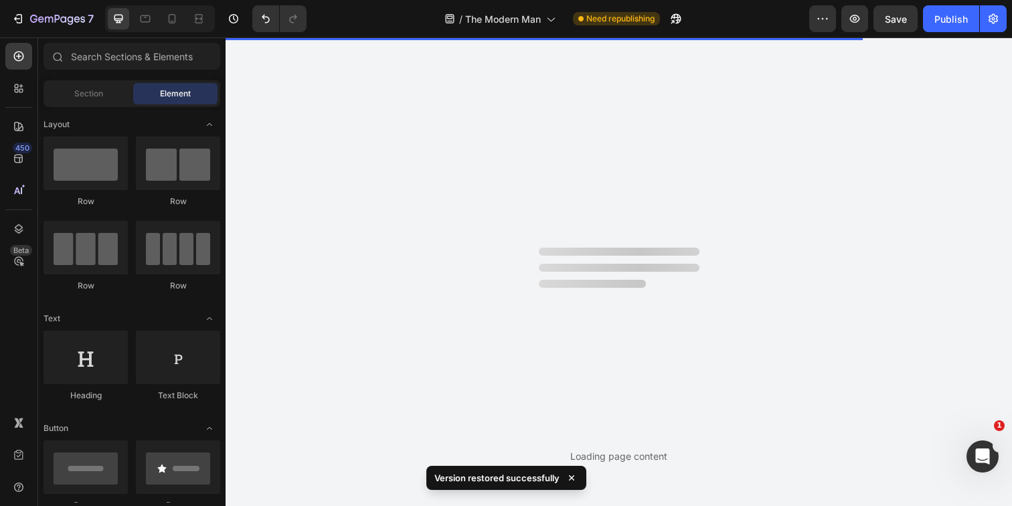
scroll to position [0, 0]
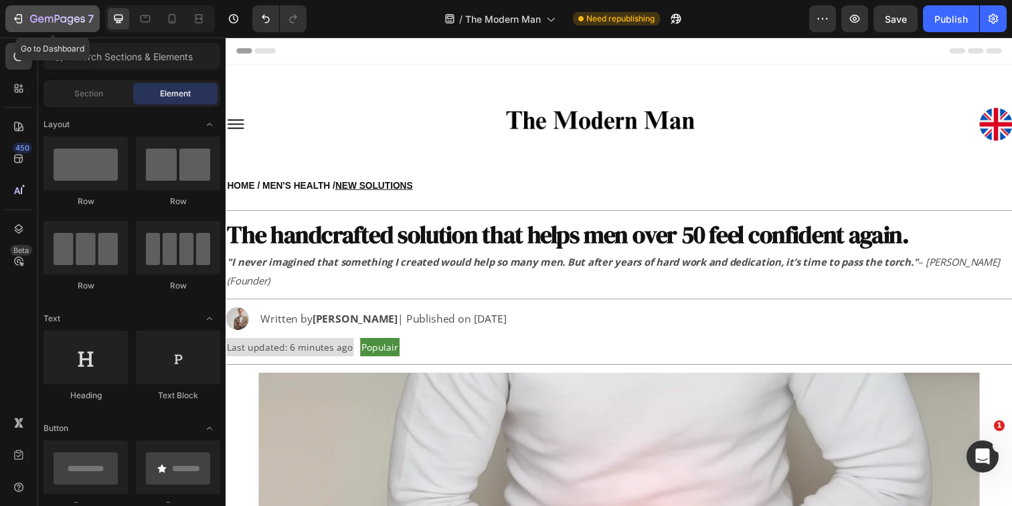
click at [78, 19] on icon "button" at bounding box center [77, 19] width 6 height 6
